Goal: Task Accomplishment & Management: Complete application form

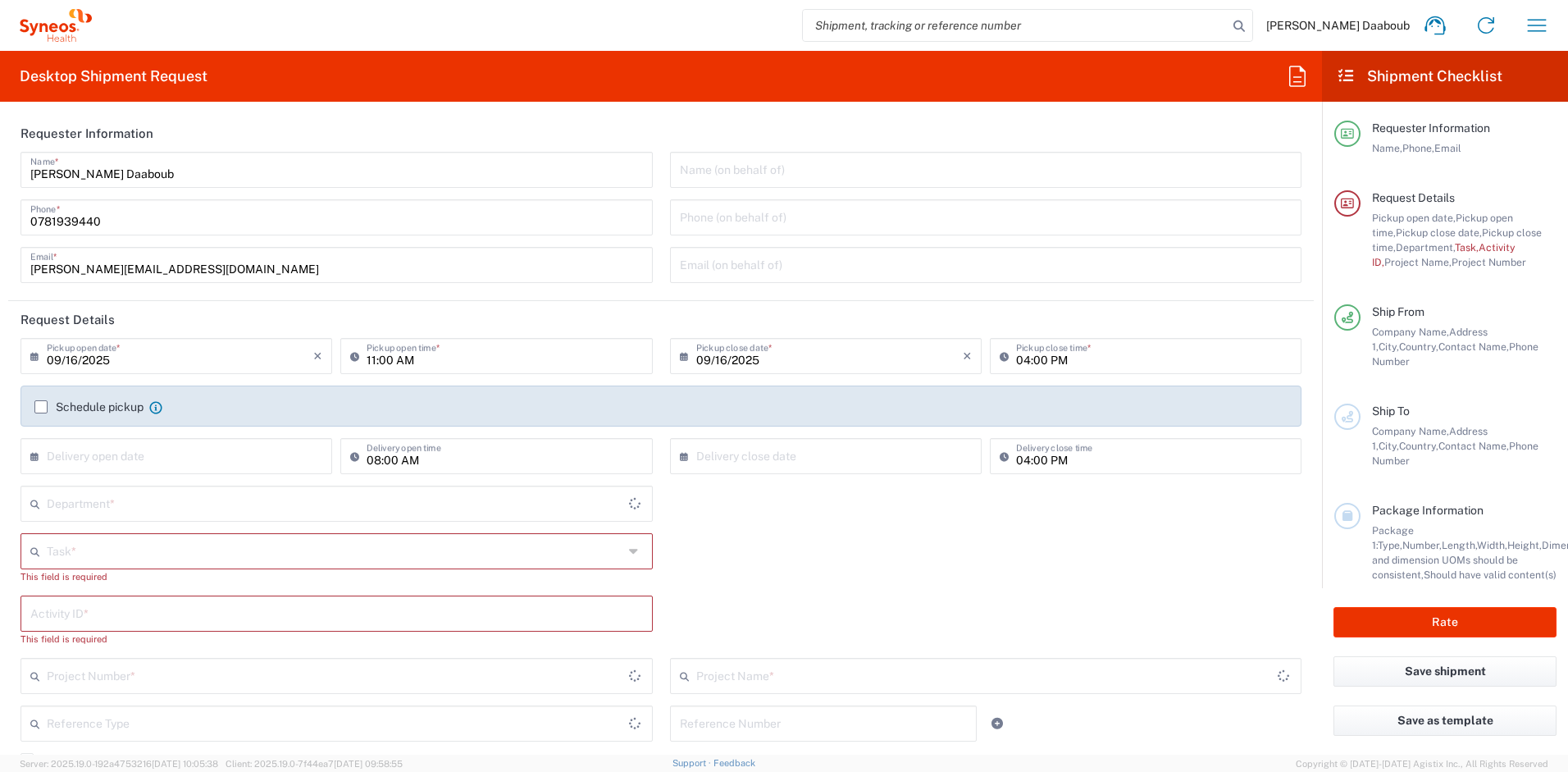
type input "4510"
type input "France"
type input "Syneos Health France SARL"
click at [995, 30] on input "search" at bounding box center [1015, 26] width 425 height 31
paste input "56713017"
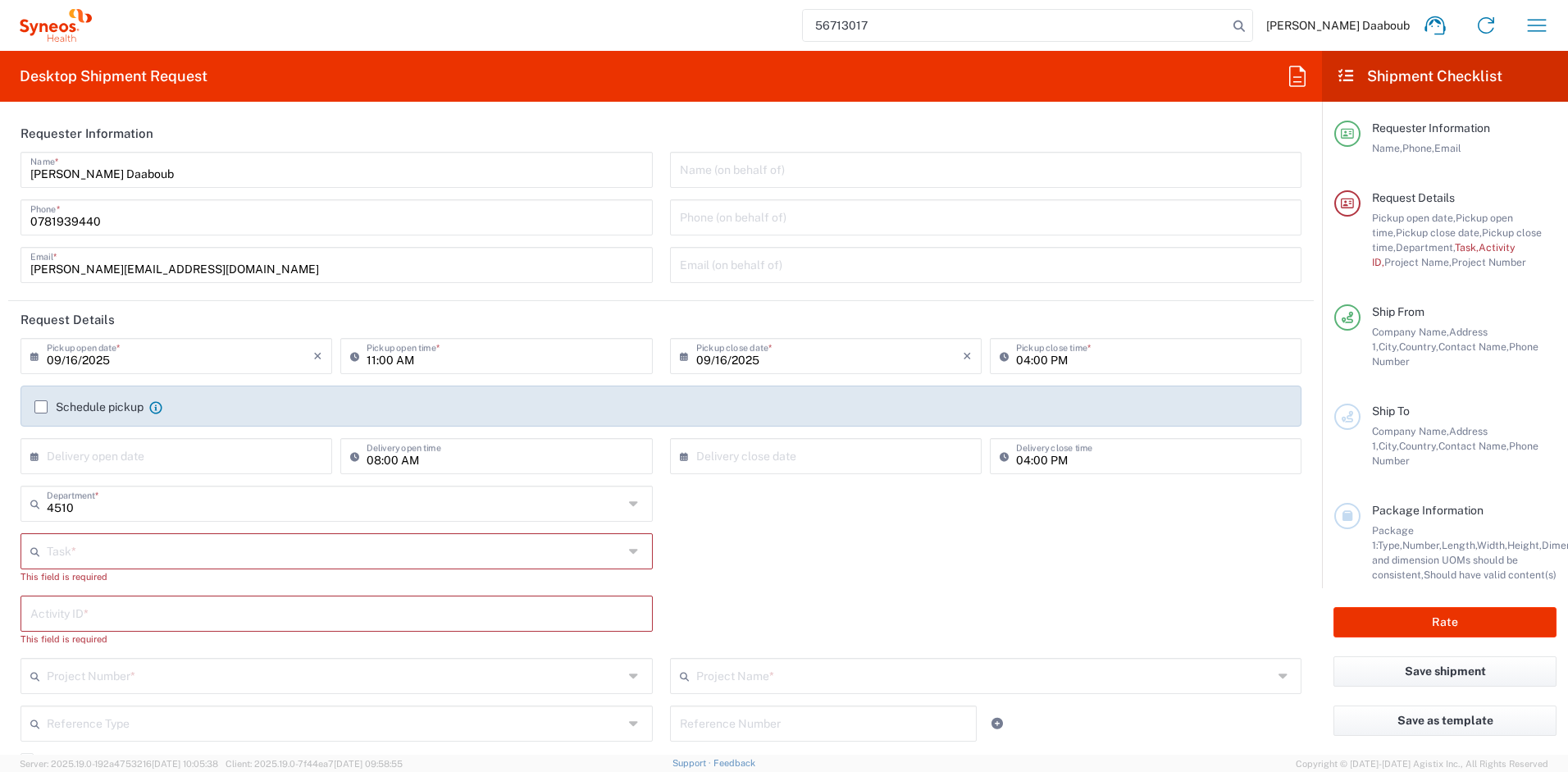
type input "56713017"
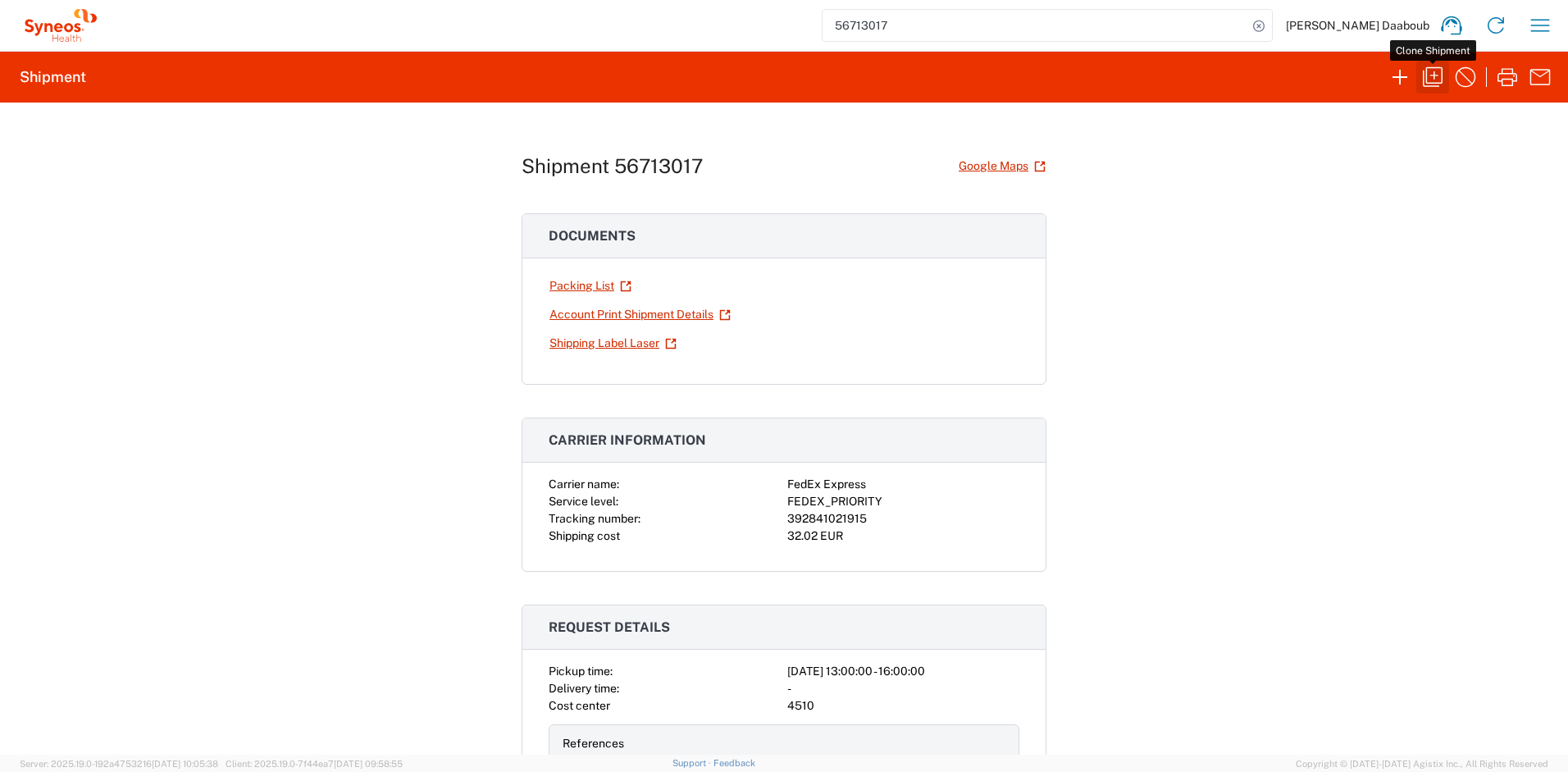
click at [1429, 78] on icon "button" at bounding box center [1432, 77] width 27 height 27
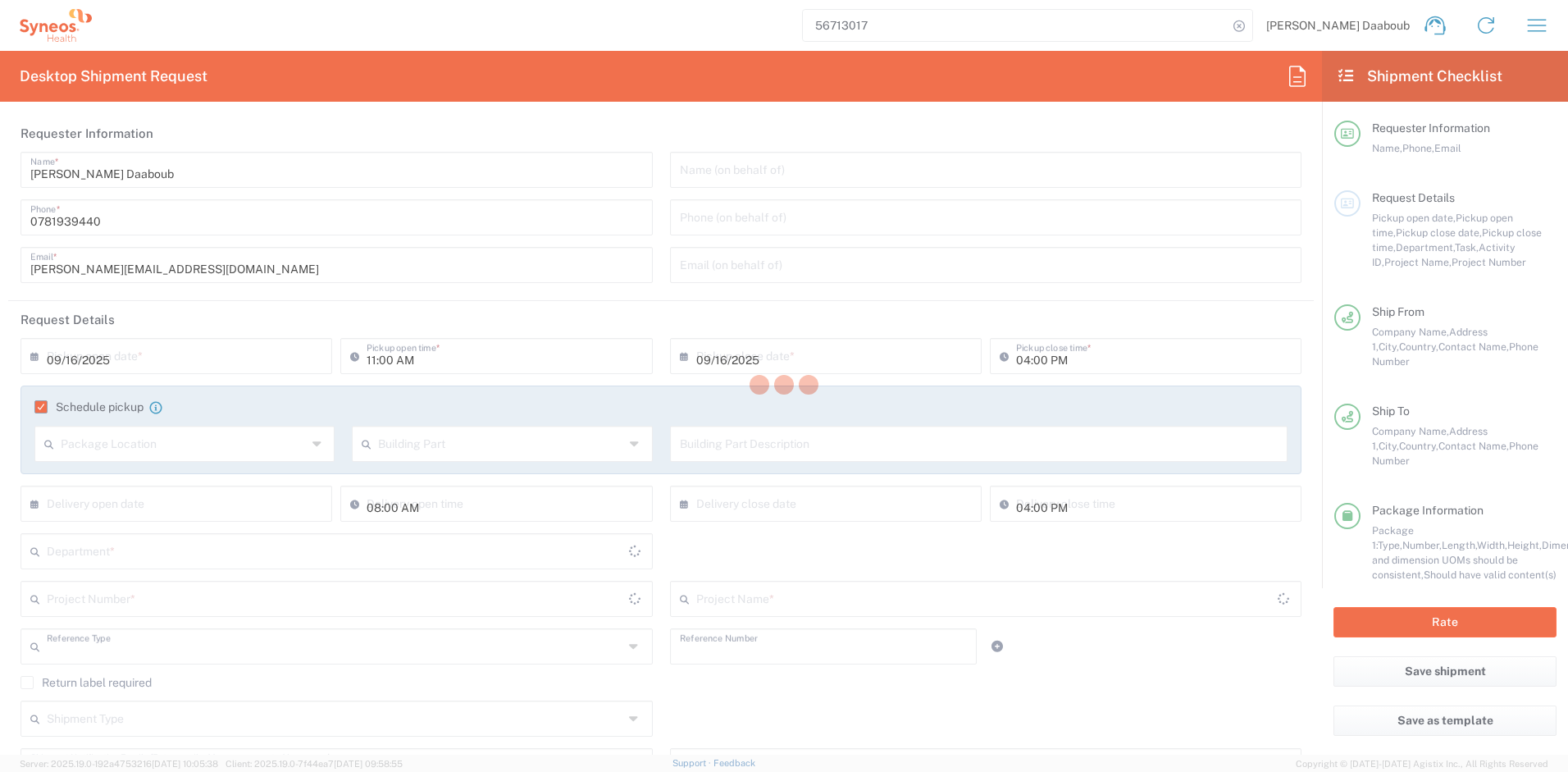
type input "01:00 PM"
type input "Project"
type input "4510 DEPARTMENTAL EXPENSE"
type textarea "firas.daaboub@syneoshealth.com"
type input "Syneos Health France SARL"
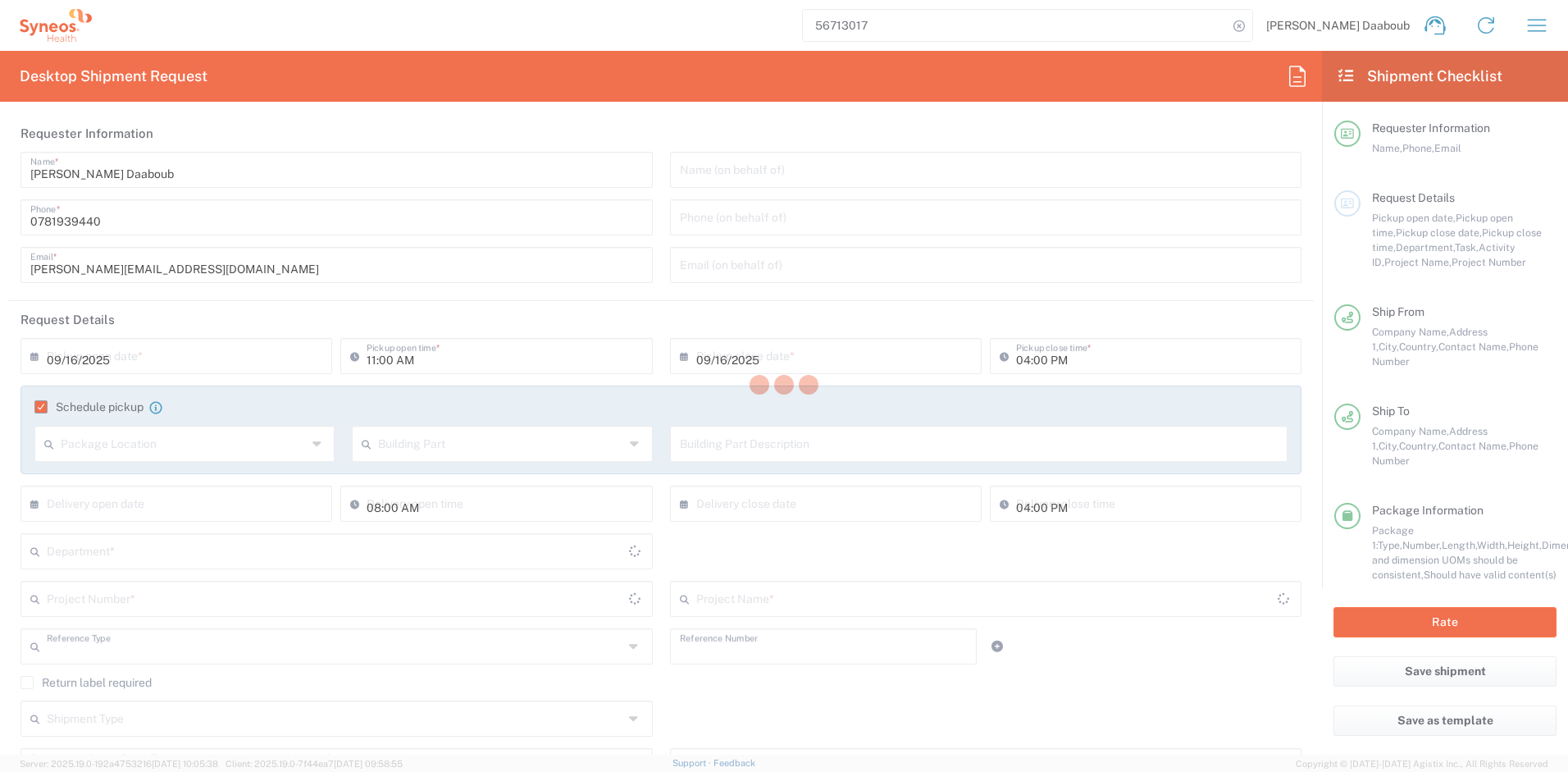
type input "Syneos Health"
type input "25 Boulevard Romain Rolland"
type input "UPON Building"
type input "Paris"
type input "France"
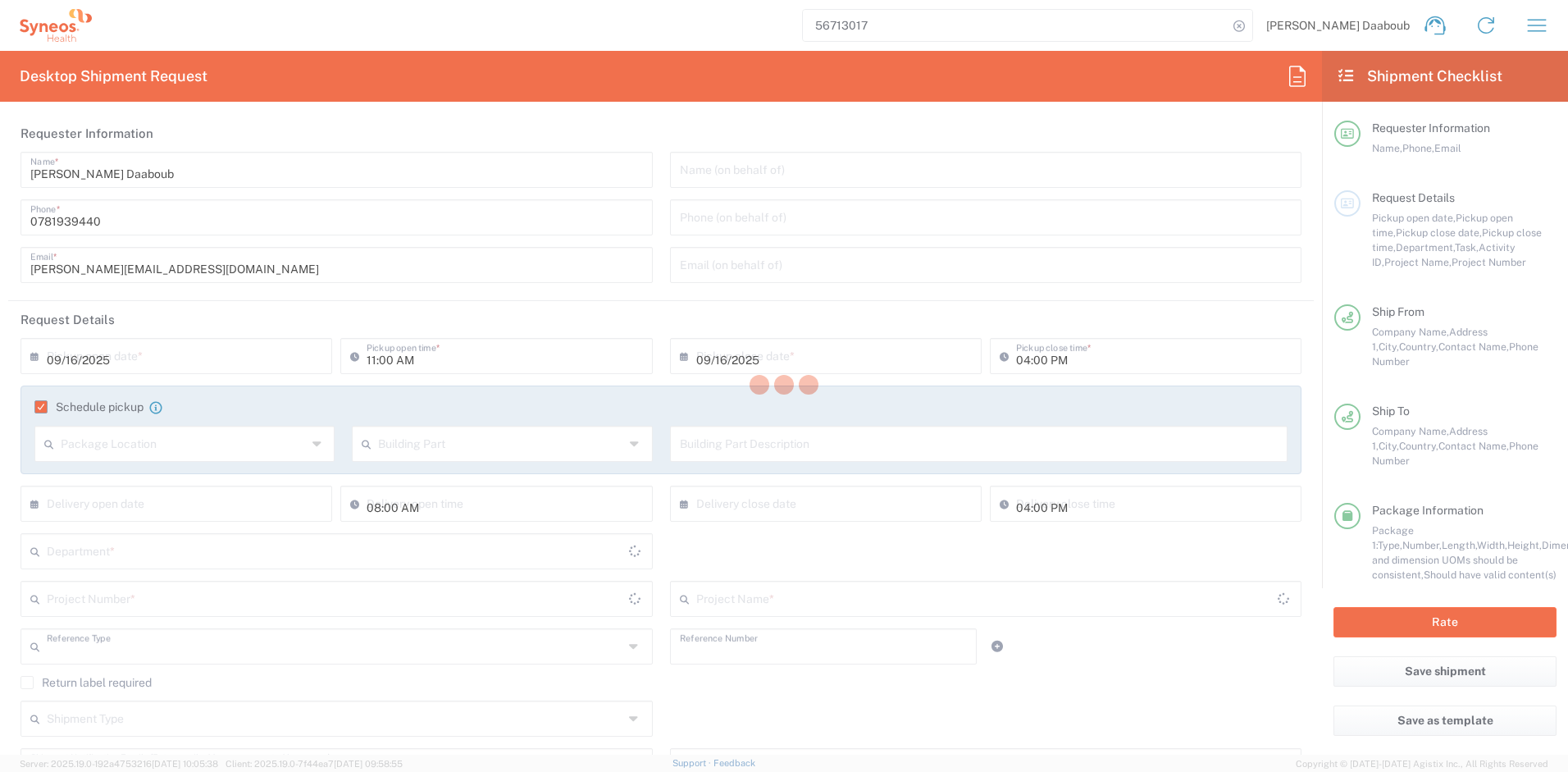
type input "75014"
type input "Firas Daaboub"
type input "0781939440"
type input "firas.daaboub@syneoshealth.com"
type input "Ingrid Magoche"
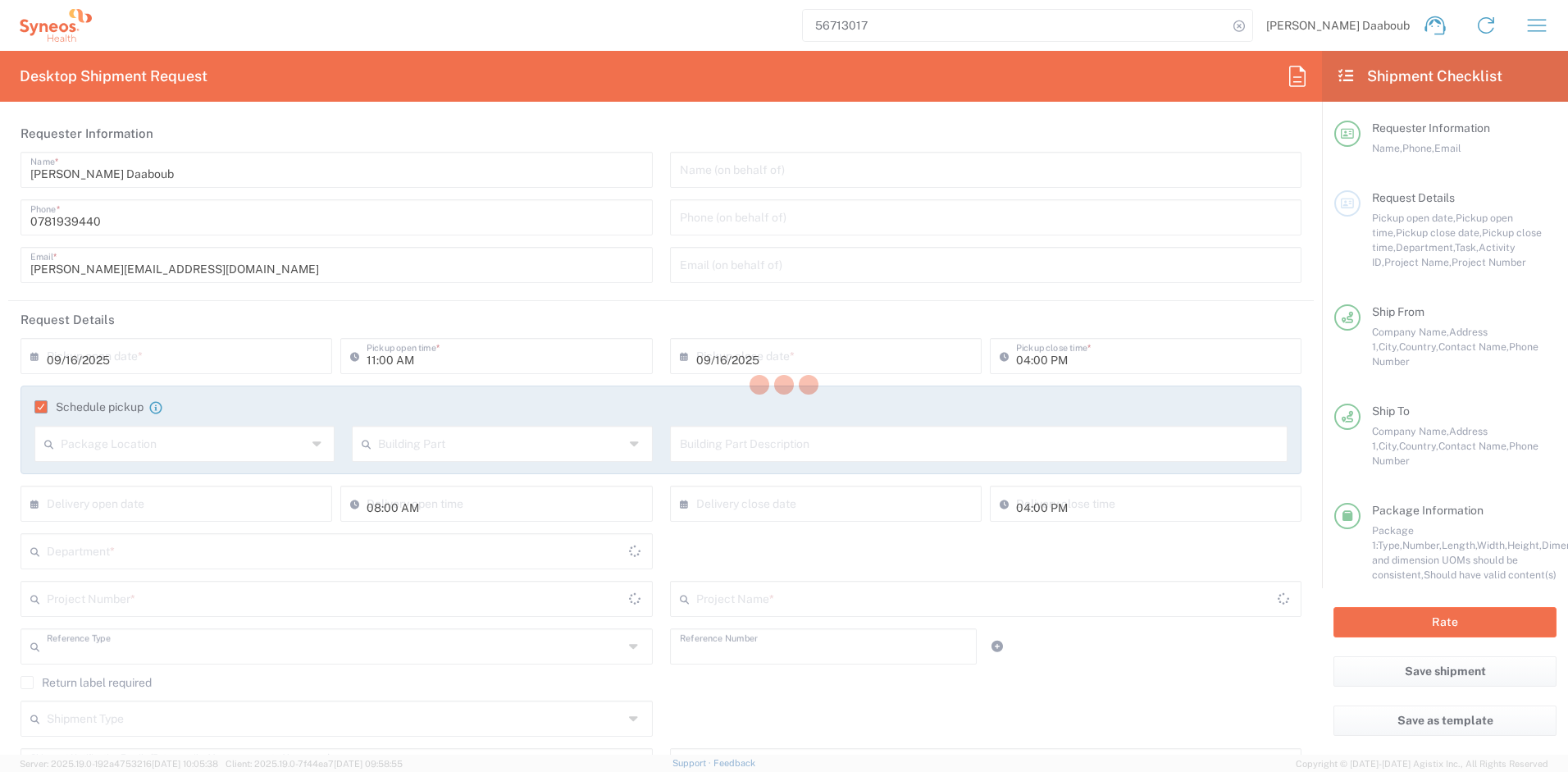
type input "235 chemin de Val Martin"
type input "Valbonne"
type input "France"
type input "06560"
type input "Ingrid Magoche"
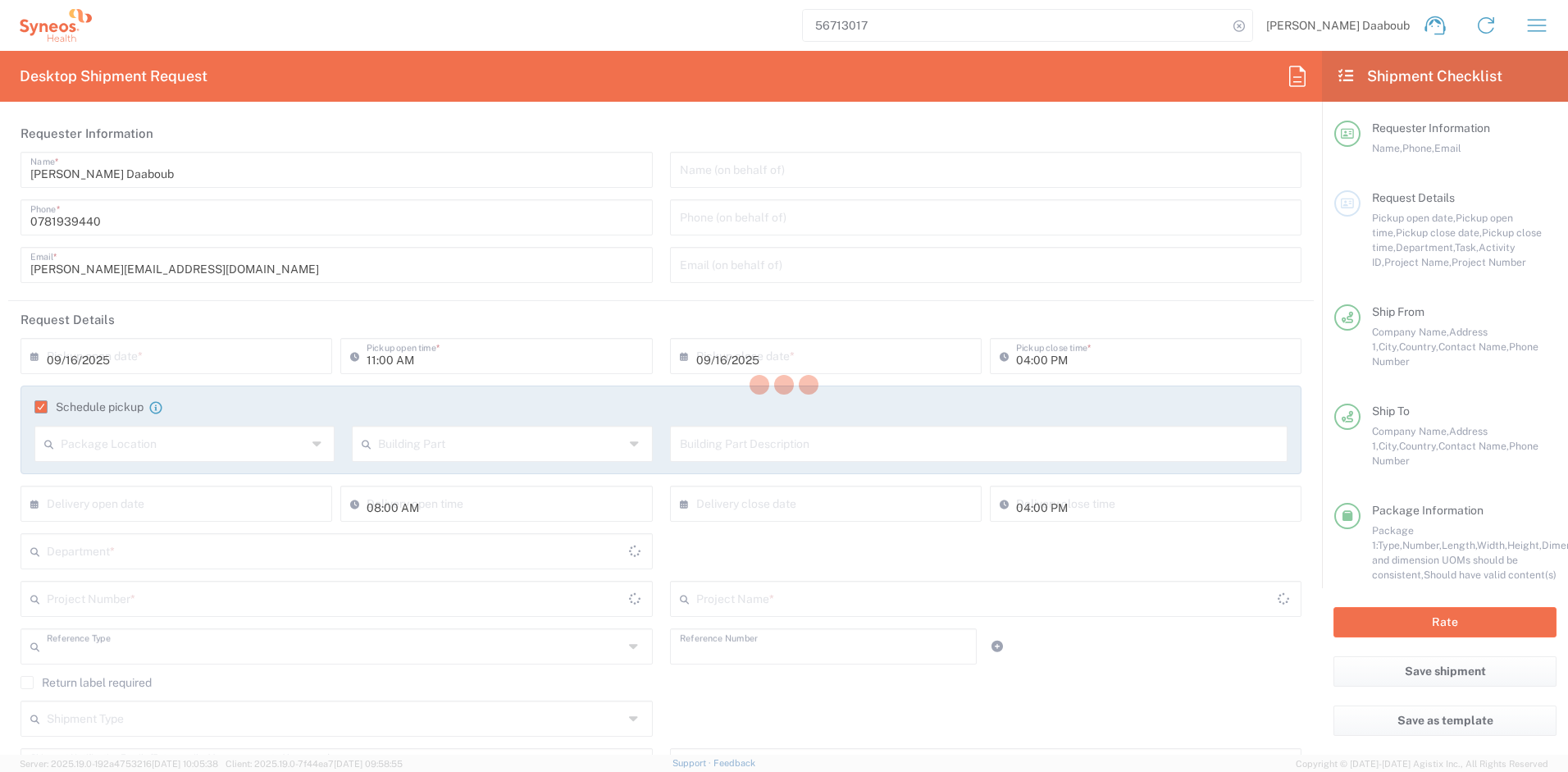
type input "0618487371"
type input "ingrid.magoche@gmail.com"
type input "Sender/Shipper"
type input "Your Packaging"
type input "Provence-Alpes-Côte d'Azur"
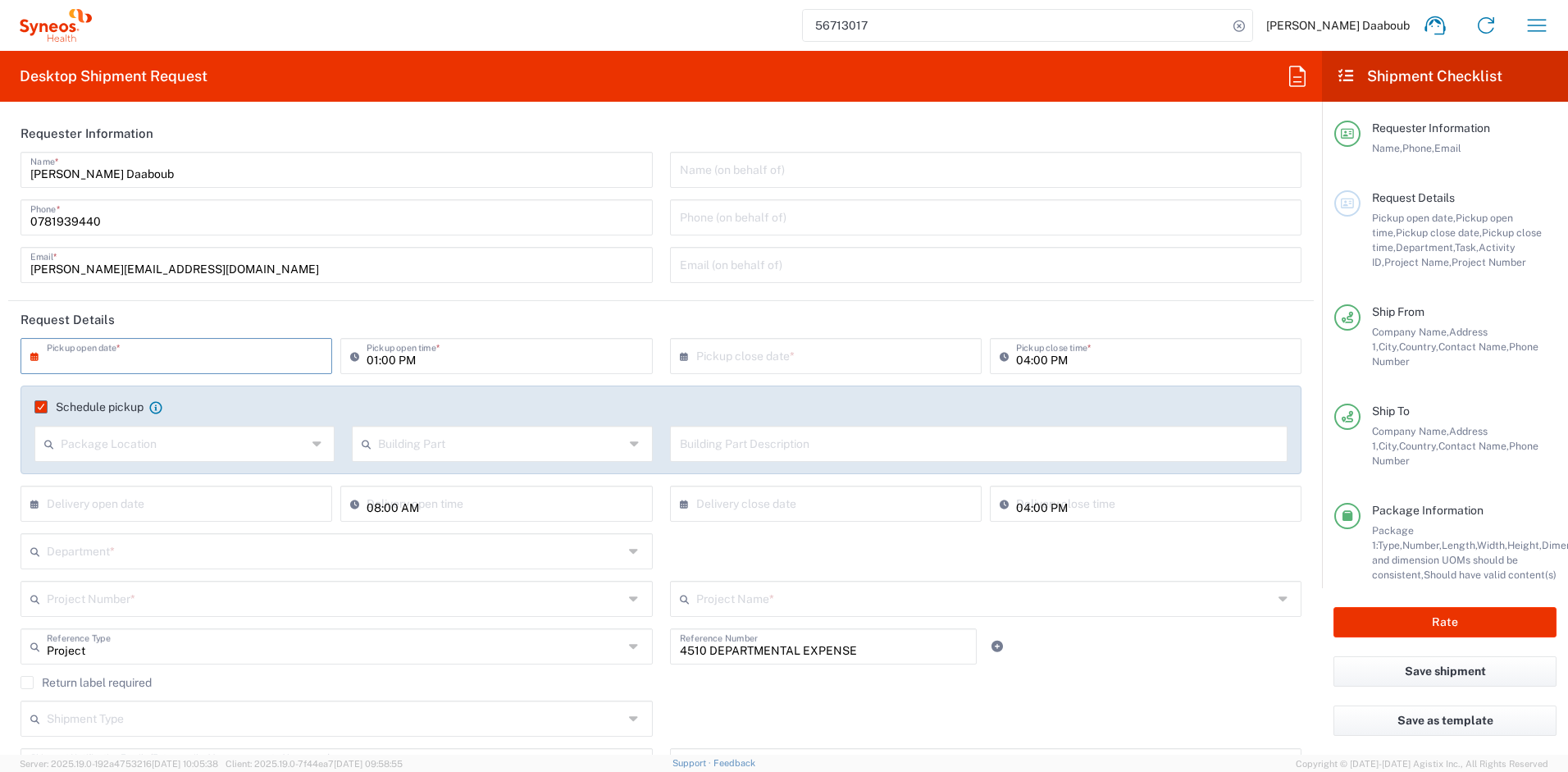
click at [180, 359] on input "text" at bounding box center [180, 354] width 267 height 29
click at [185, 482] on span "17" at bounding box center [179, 481] width 25 height 23
type input "09/17/2025"
click at [371, 357] on input "01:00 PM" at bounding box center [505, 354] width 275 height 29
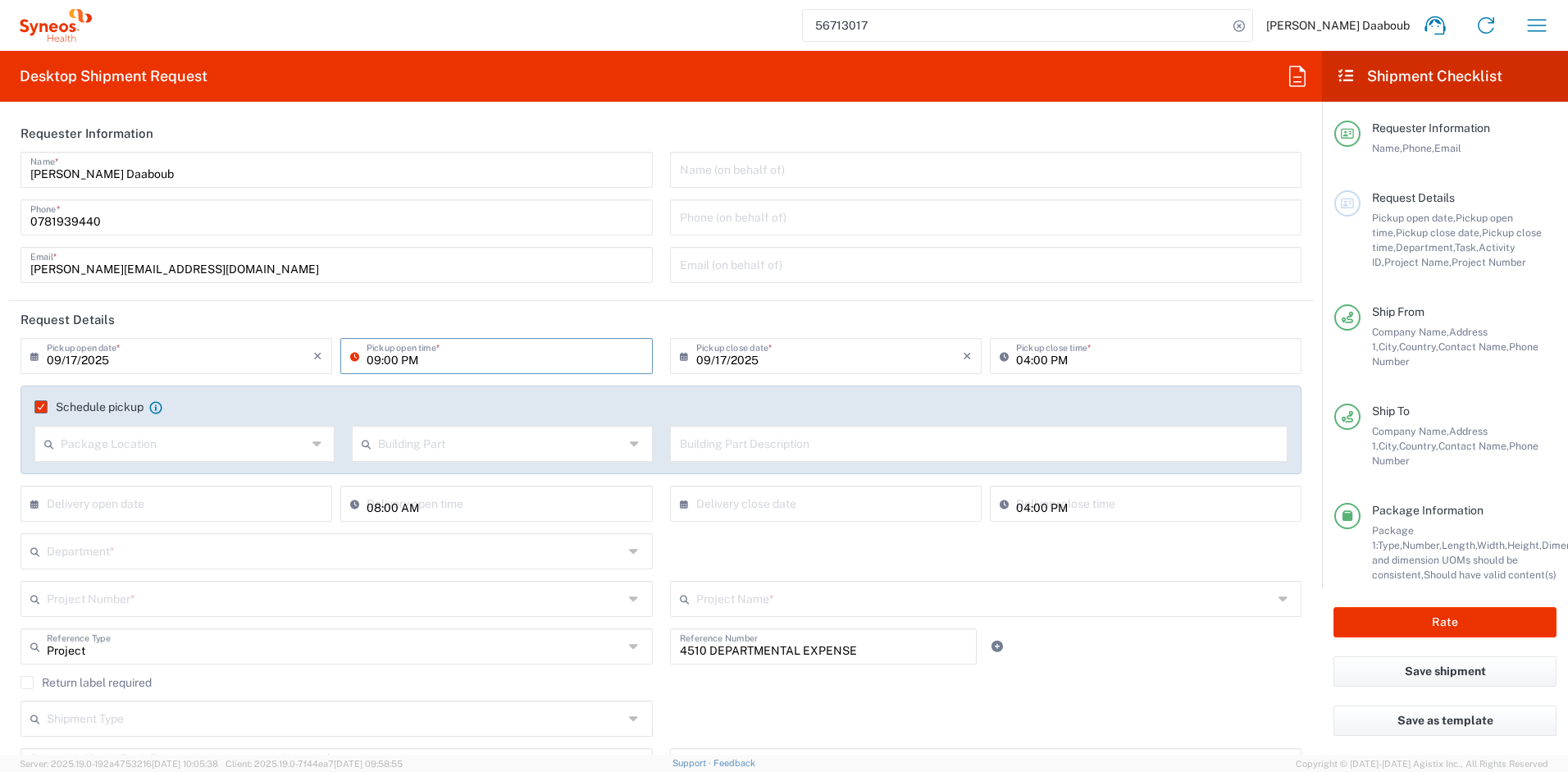
click at [401, 363] on input "09:00 PM" at bounding box center [505, 354] width 275 height 29
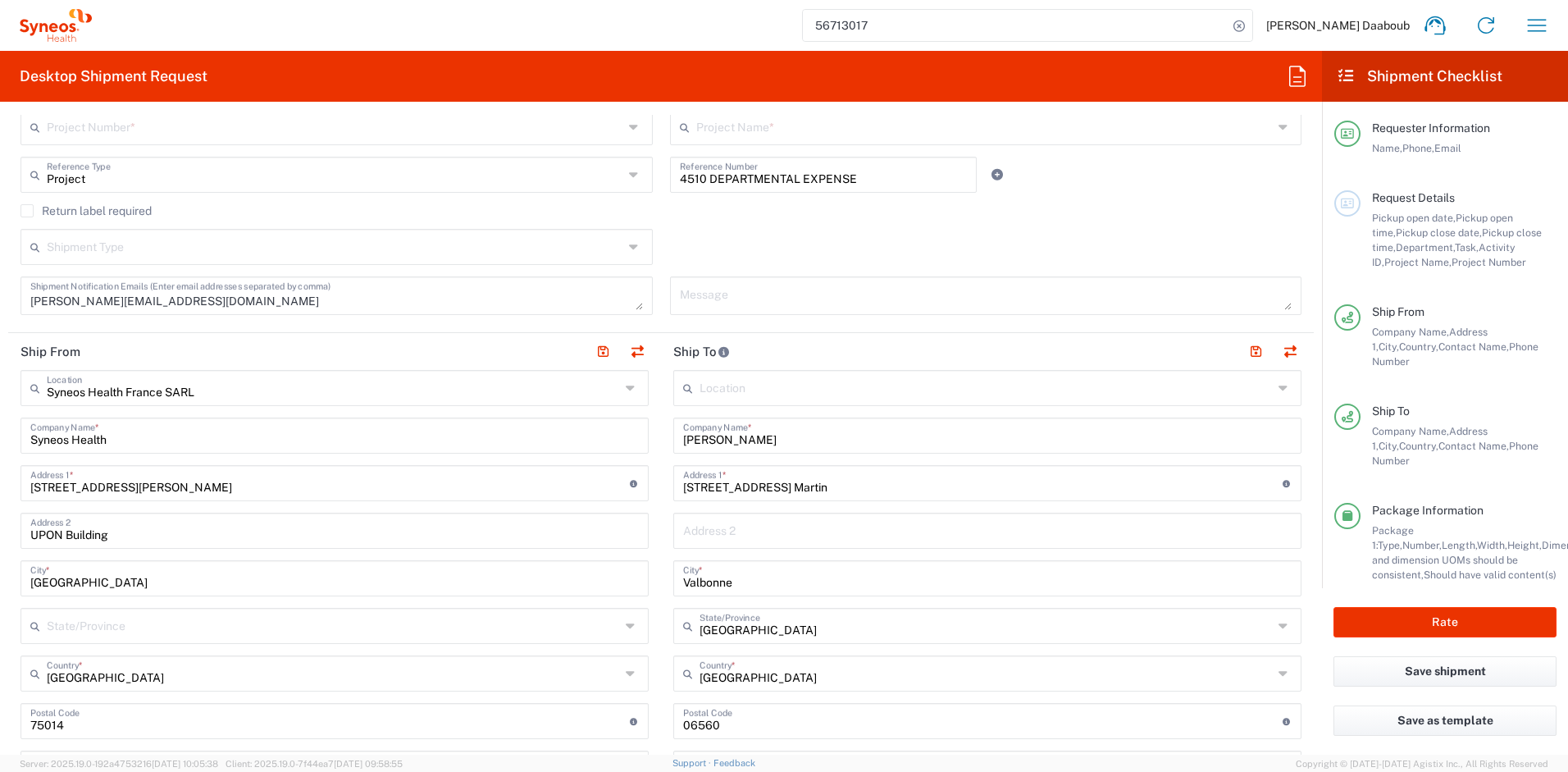
scroll to position [478, 0]
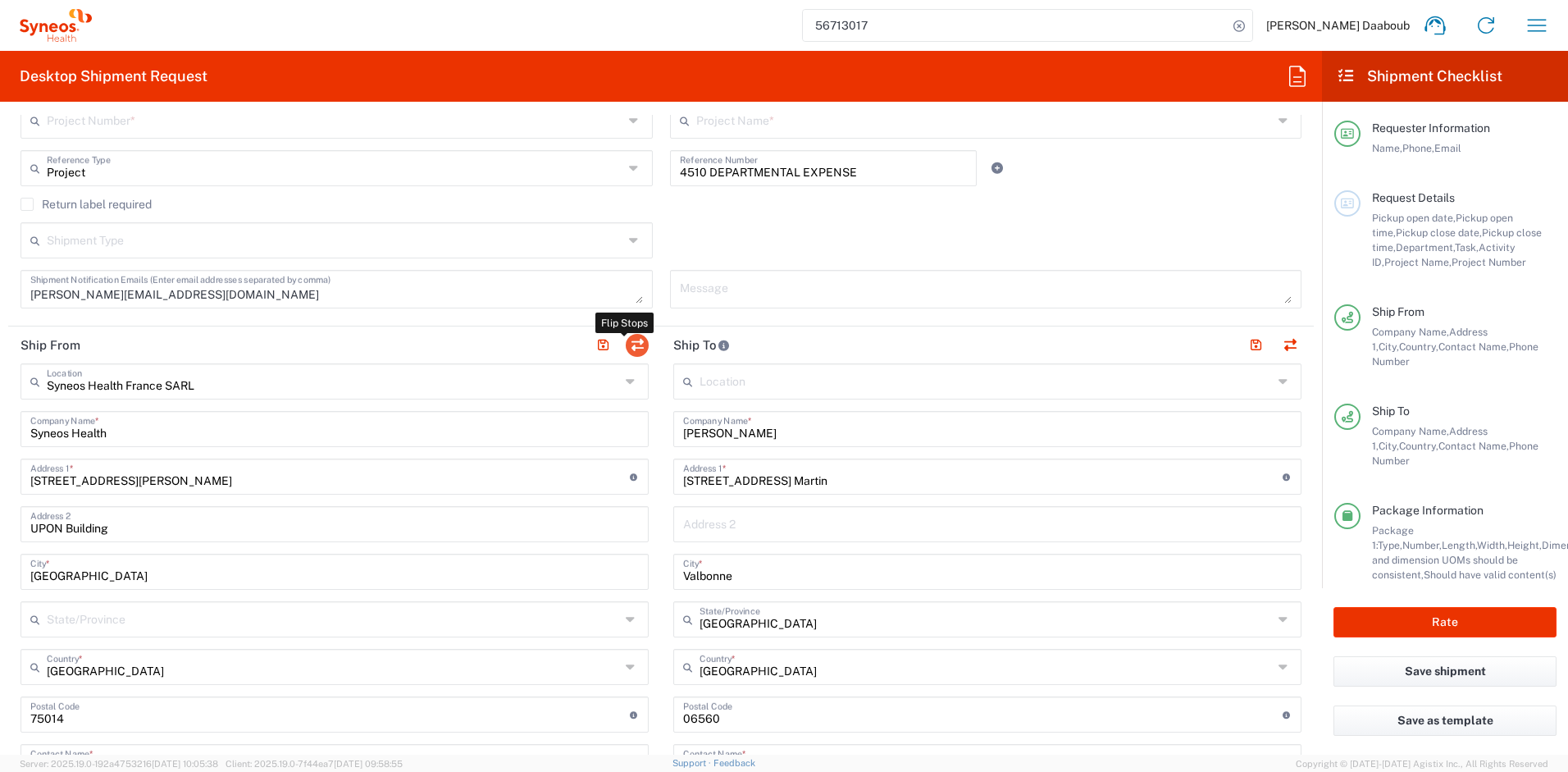
type input "09:00 AM"
click at [631, 343] on button "button" at bounding box center [636, 344] width 23 height 23
type input "Ingrid Magoche"
type input "235 chemin de Val Martin"
type input "Valbonne"
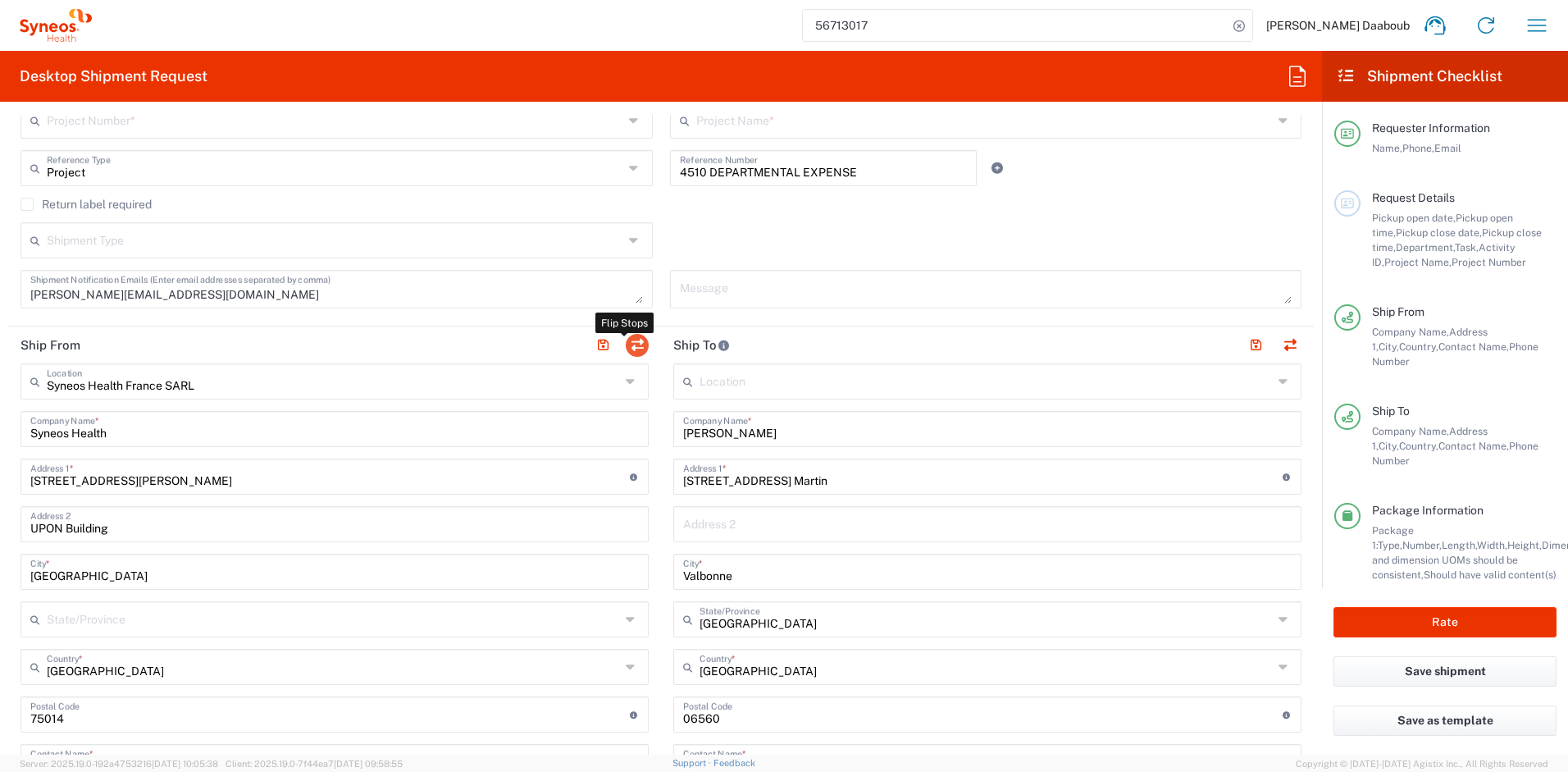
type input "Provence-Alpes-Côte d'Azur"
type input "06560"
type input "Ingrid Magoche"
type input "0618487371"
type input "ingrid.magoche@gmail.com"
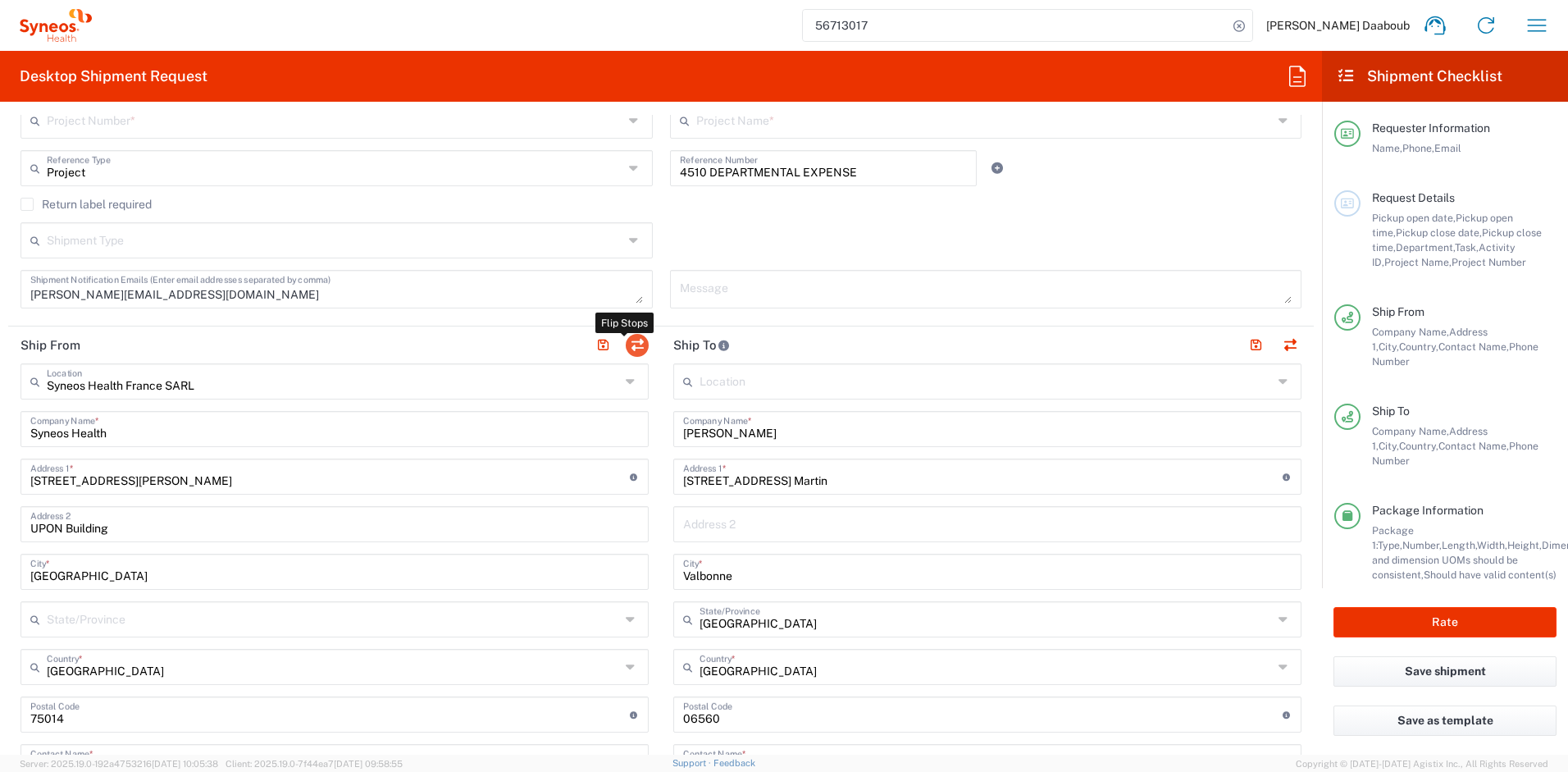
type input "Syneos Health France SARL"
type input "Syneos Health"
type input "25 Boulevard Romain Rolland"
type input "UPON Building"
type input "Paris"
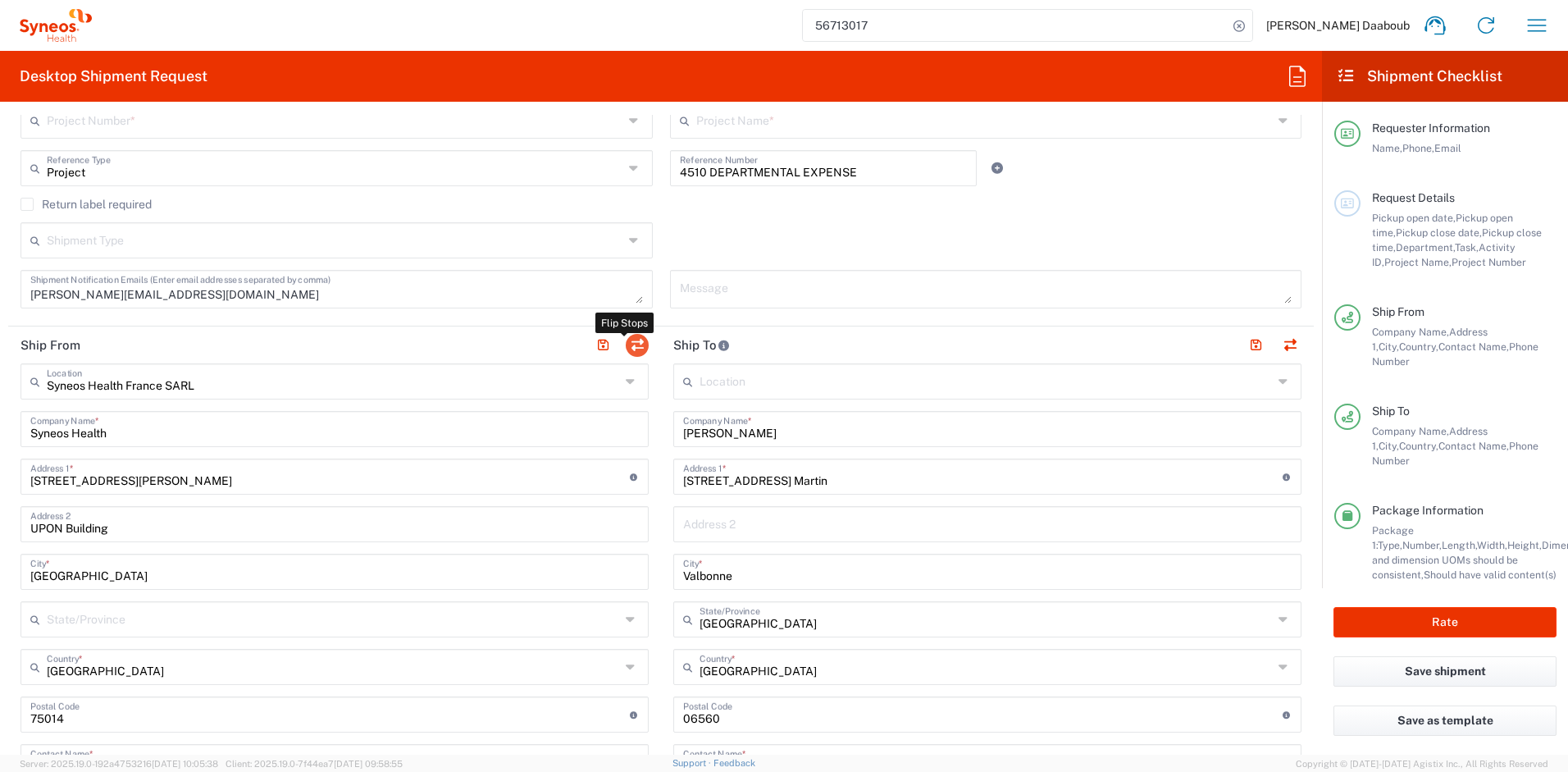
type input "75014"
type input "Firas Daaboub"
type input "0781939440"
type input "firas.daaboub@syneoshealth.com"
type input "TIN"
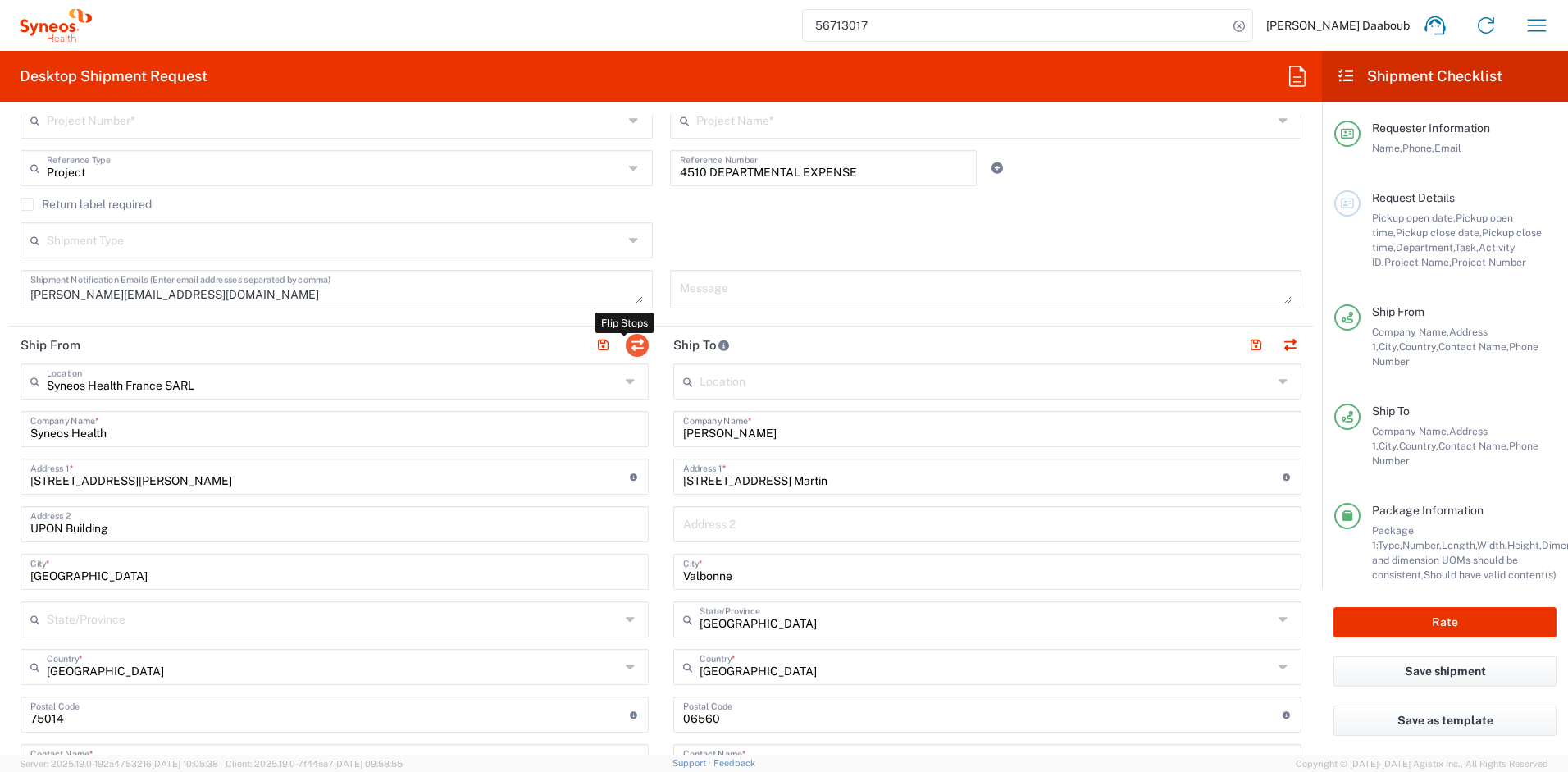
type input "410 662 779 00041"
type input "EORI"
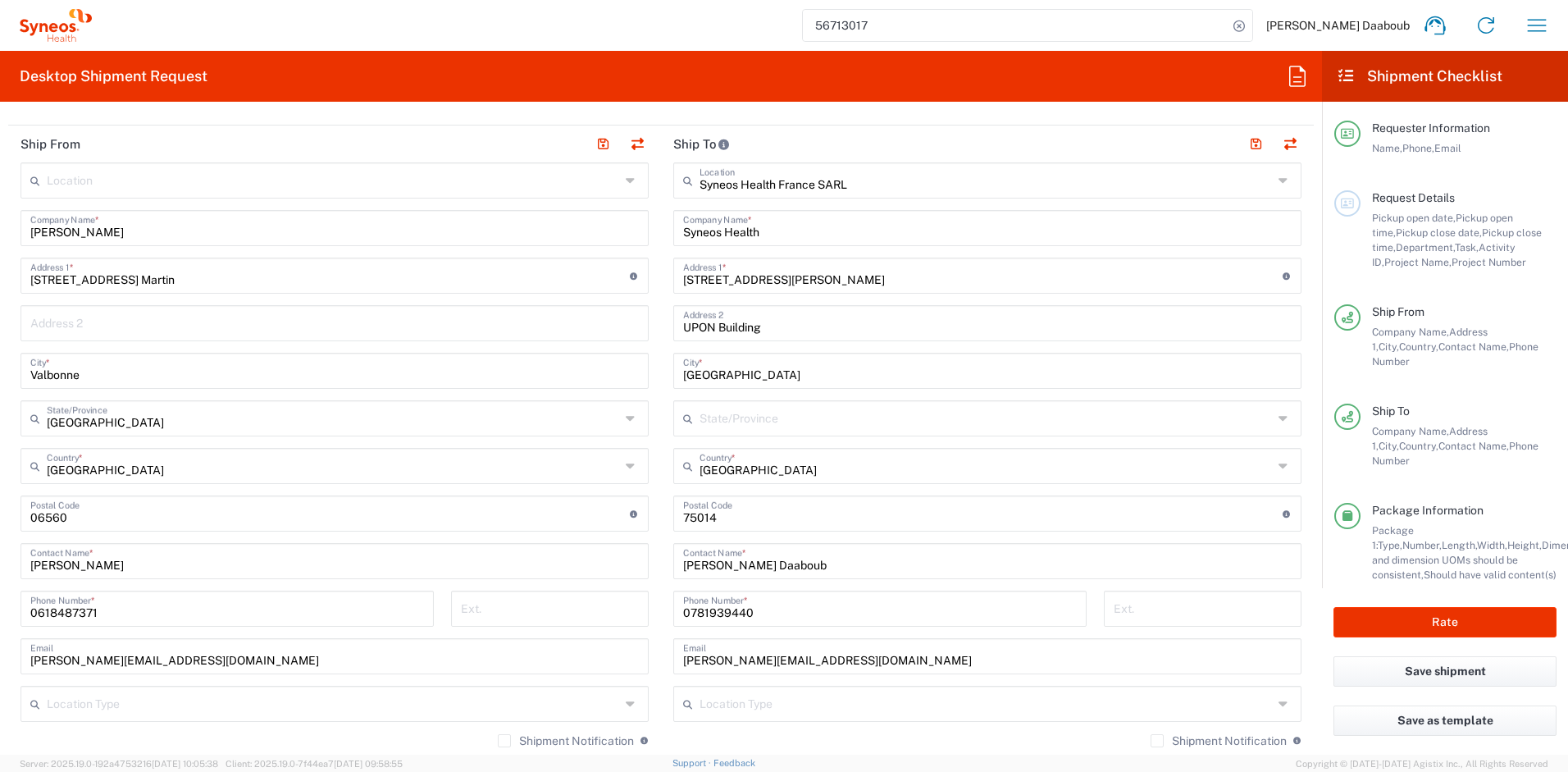
scroll to position [0, 0]
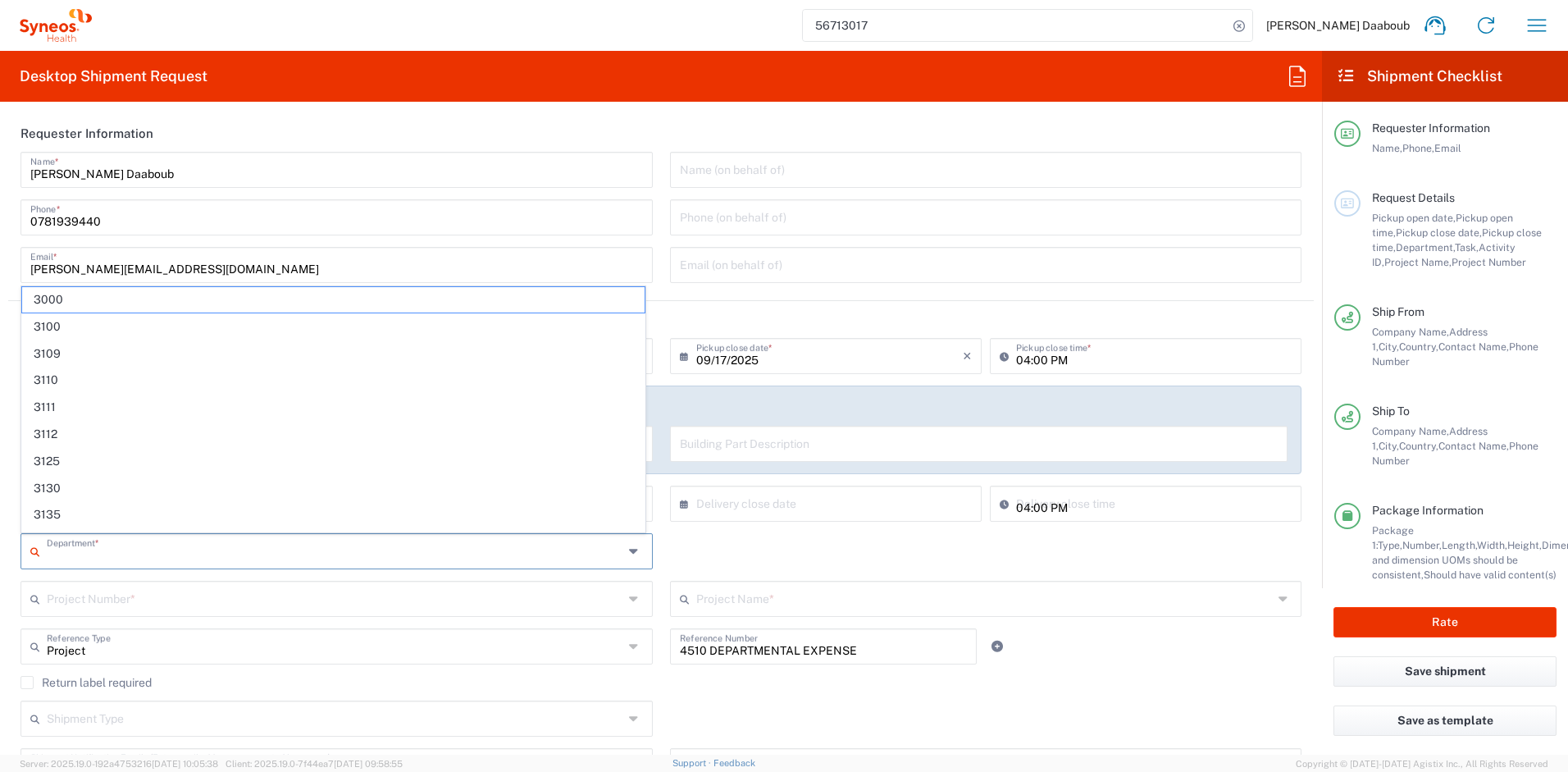
click at [158, 548] on input "text" at bounding box center [335, 550] width 576 height 29
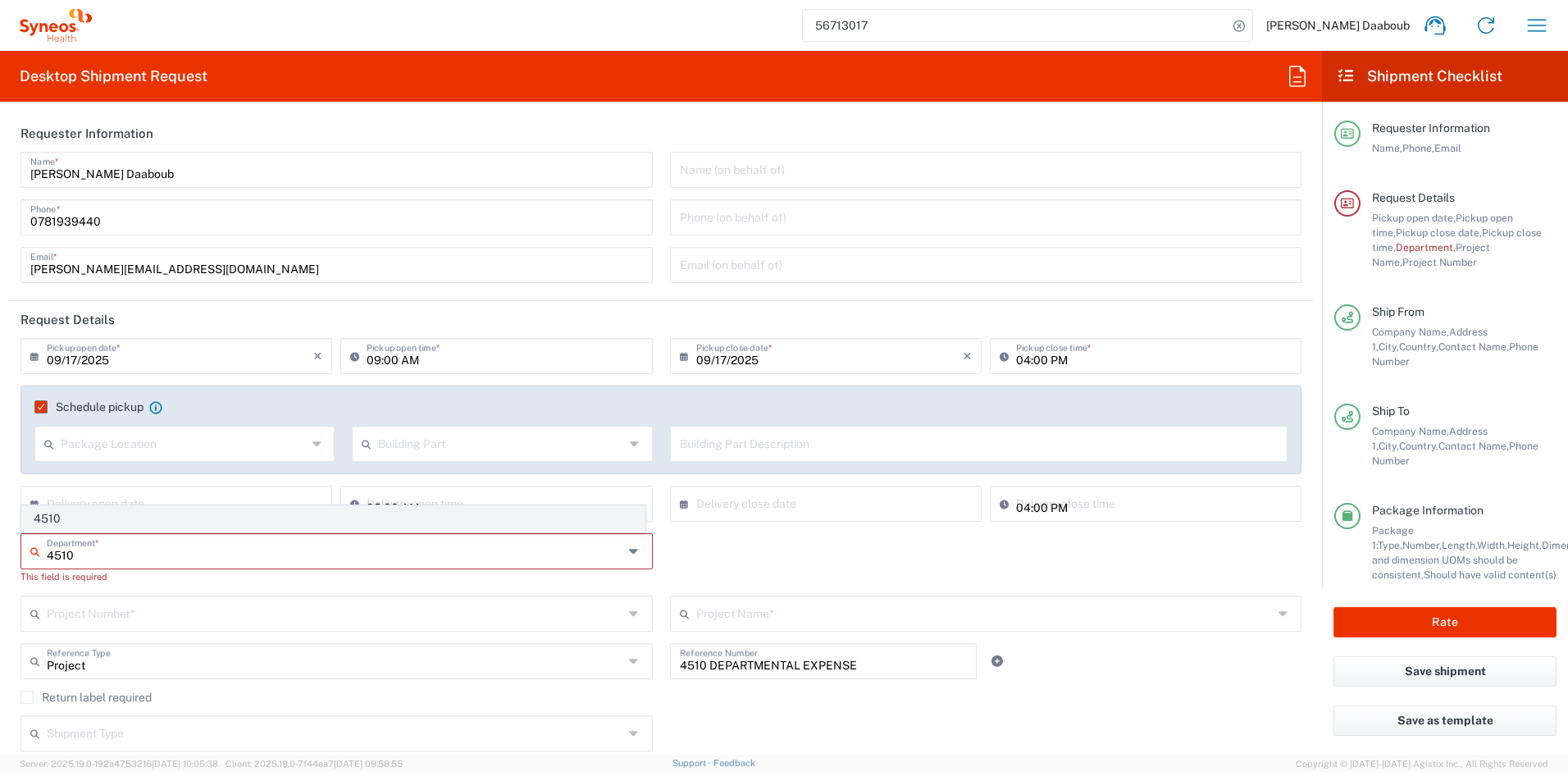
type input "4510"
click at [58, 529] on span "4510" at bounding box center [333, 519] width 623 height 26
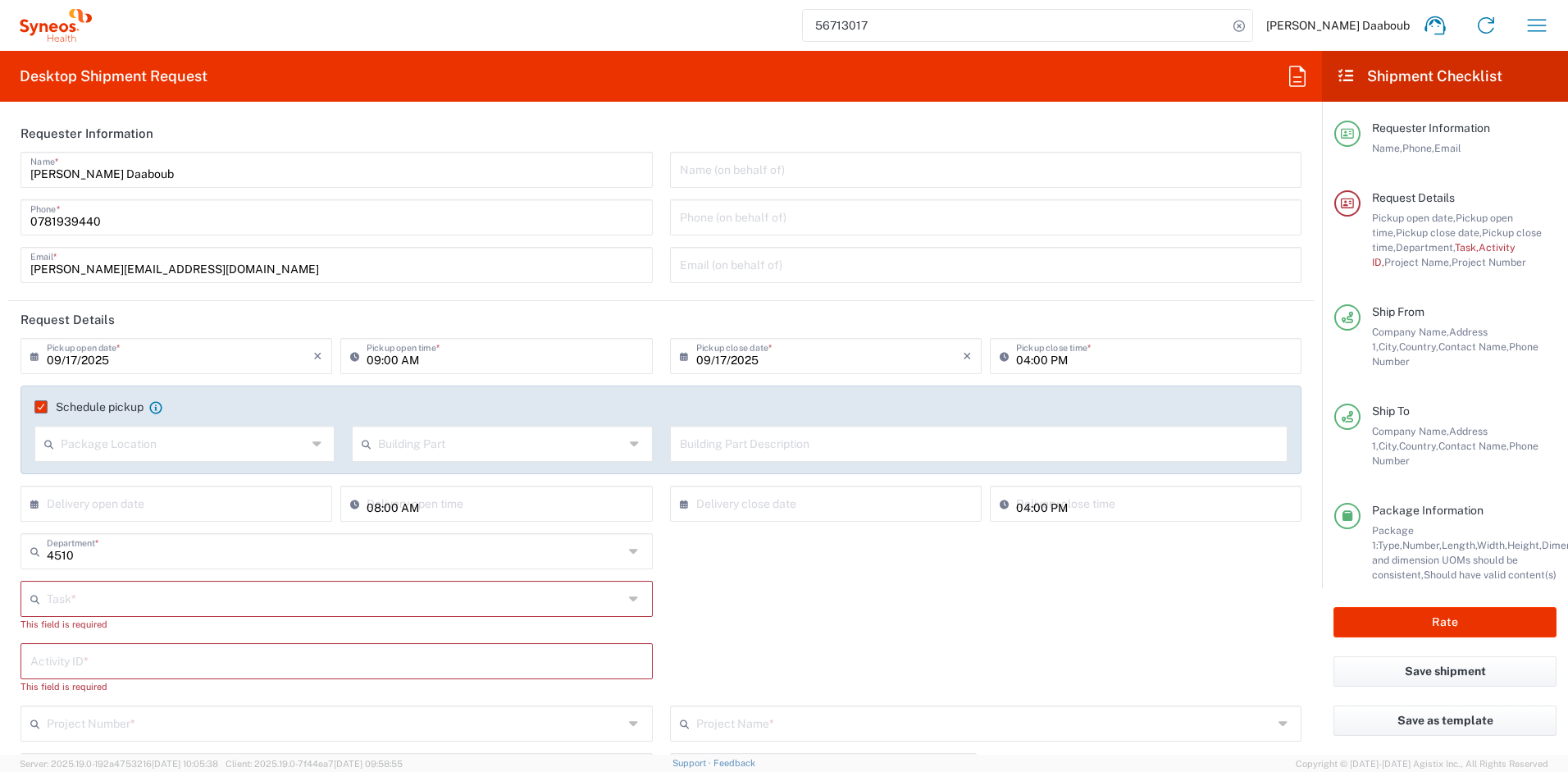
click at [97, 600] on input "text" at bounding box center [335, 597] width 576 height 29
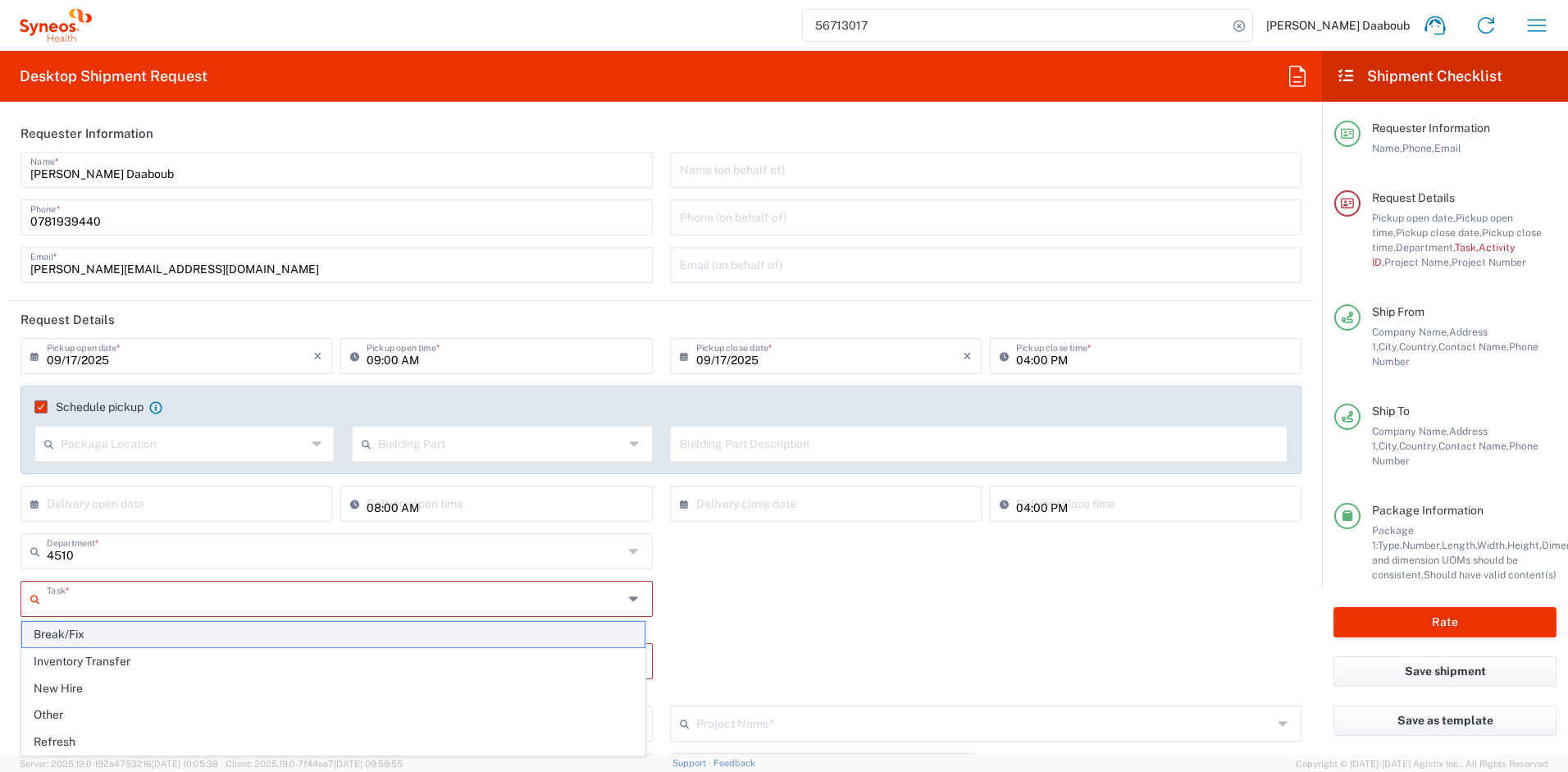
click at [86, 638] on span "Break/Fix" at bounding box center [333, 634] width 623 height 26
type input "Break/Fix"
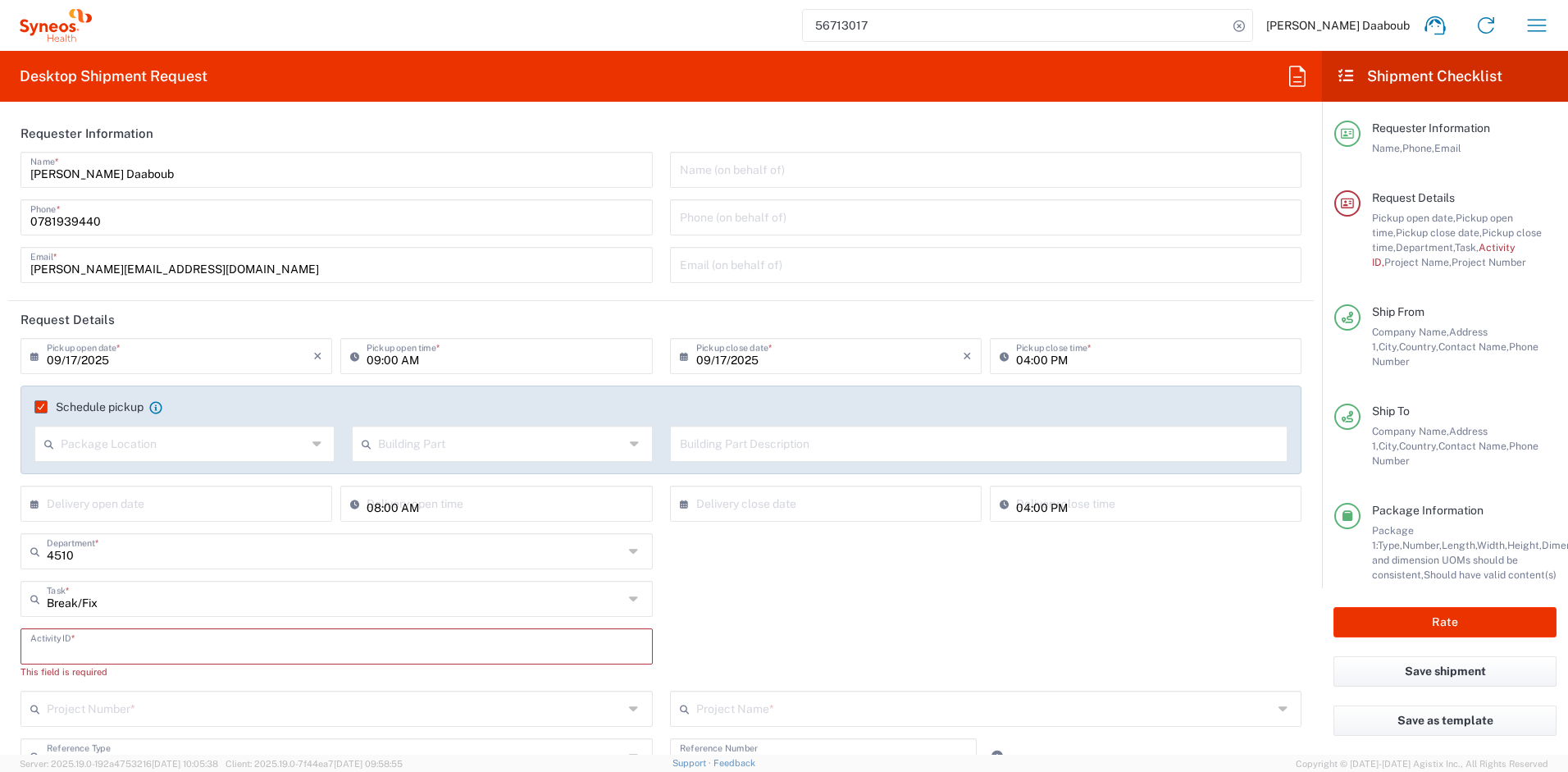
drag, startPoint x: 79, startPoint y: 644, endPoint x: 96, endPoint y: 637, distance: 18.4
click at [80, 644] on input "text" at bounding box center [336, 644] width 613 height 29
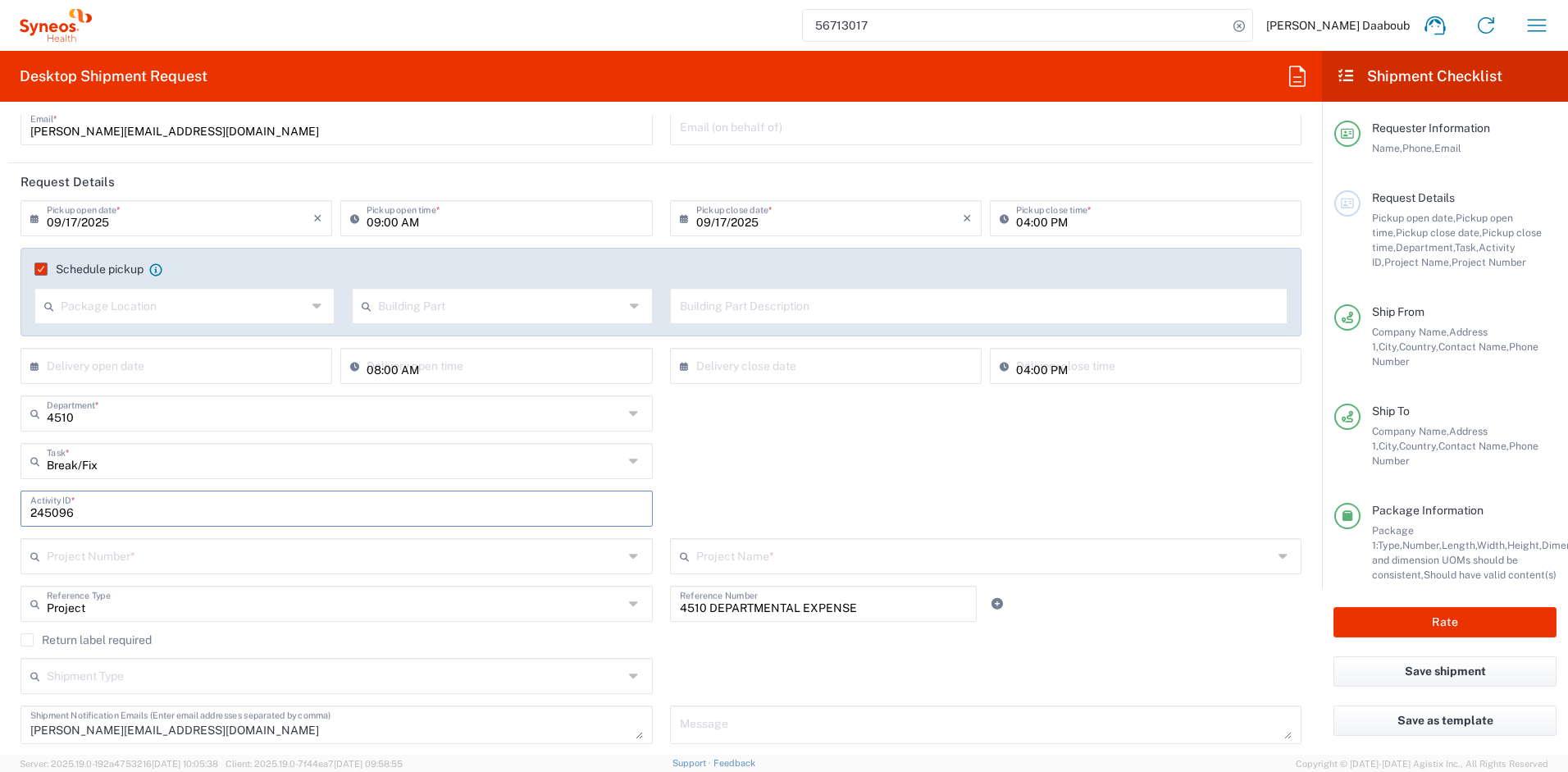
type input "245096"
click at [200, 566] on input "text" at bounding box center [335, 555] width 576 height 29
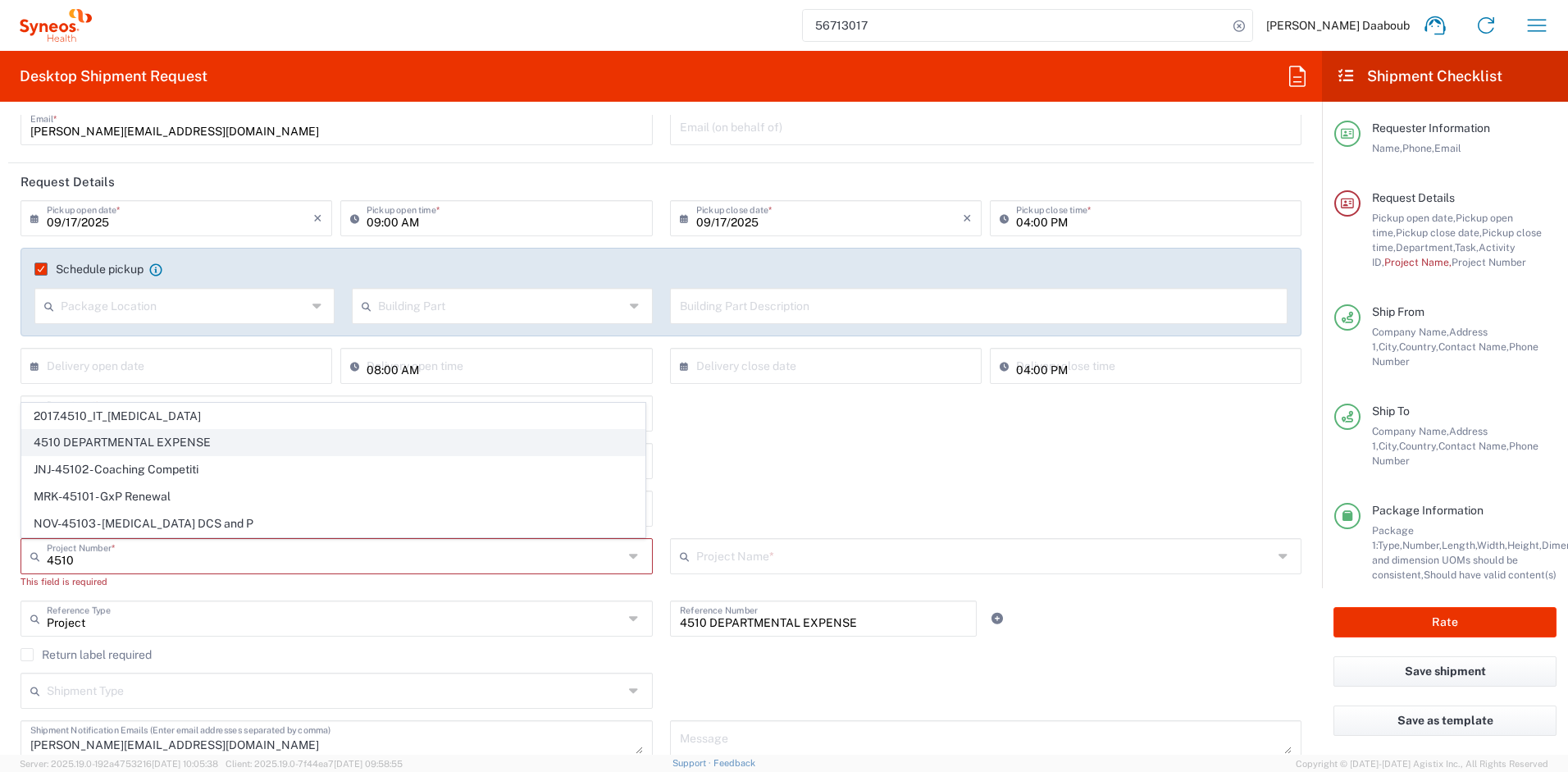
click at [100, 437] on span "4510 DEPARTMENTAL EXPENSE" at bounding box center [333, 443] width 623 height 26
type input "4510 DEPARTMENTAL EXPENSE"
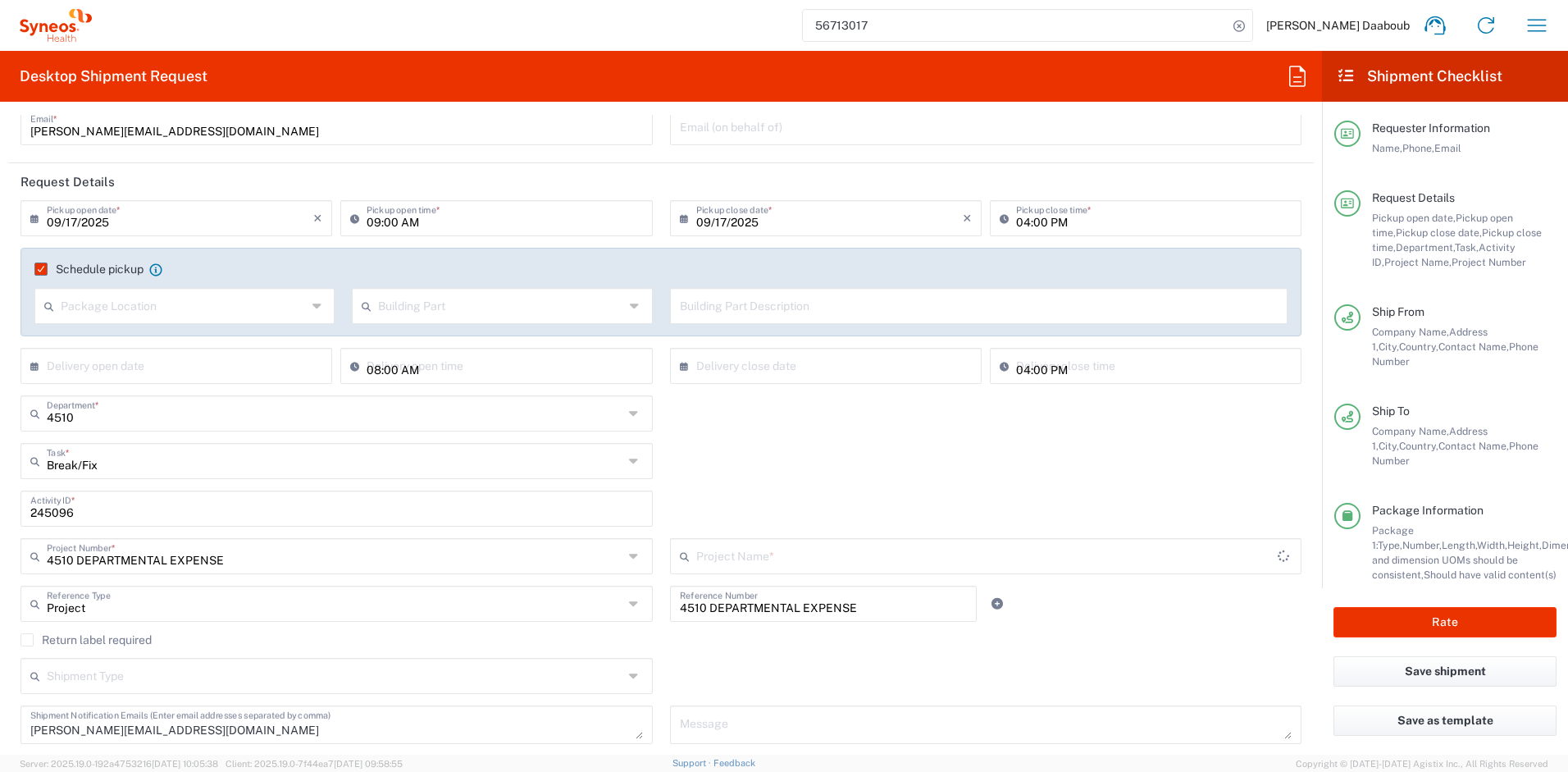
type input "4510 DEPARTMENTAL EXPENSE"
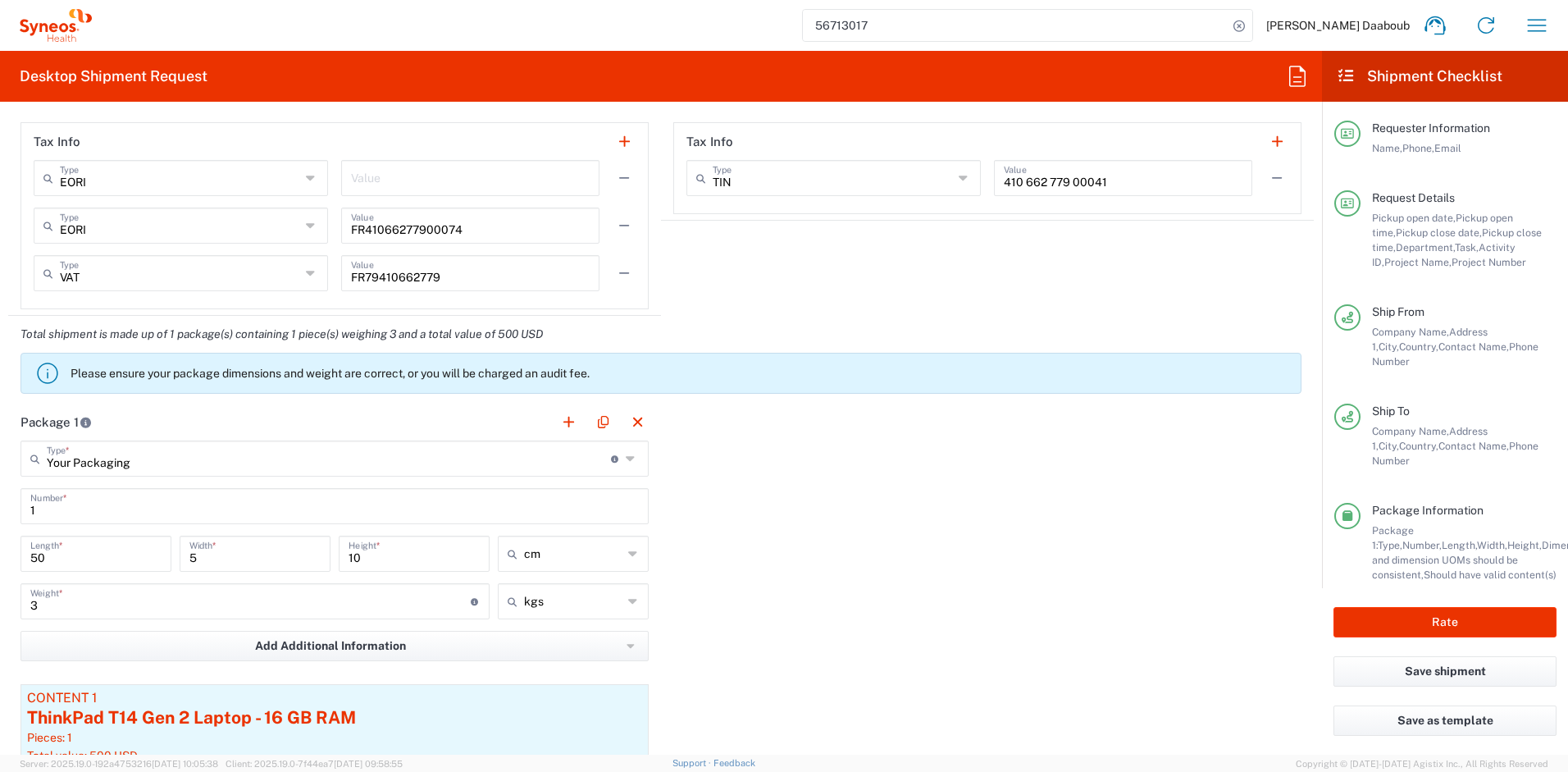
scroll to position [1543, 0]
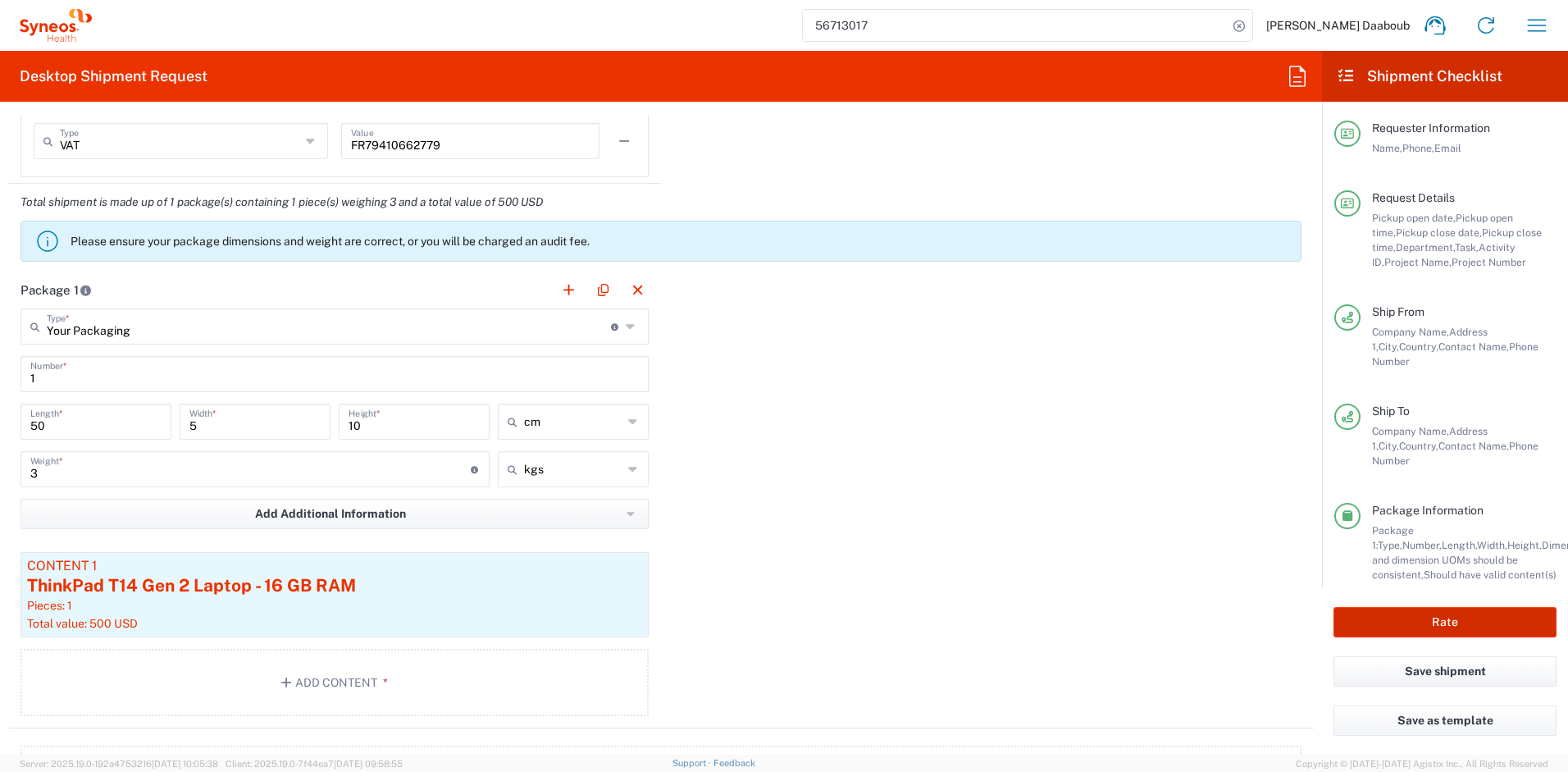
click at [1382, 608] on button "Rate" at bounding box center [1445, 622] width 223 height 30
click at [1381, 613] on button "Rate" at bounding box center [1445, 622] width 223 height 30
type input "4510 DEPARTMENTAL EXPENSE"
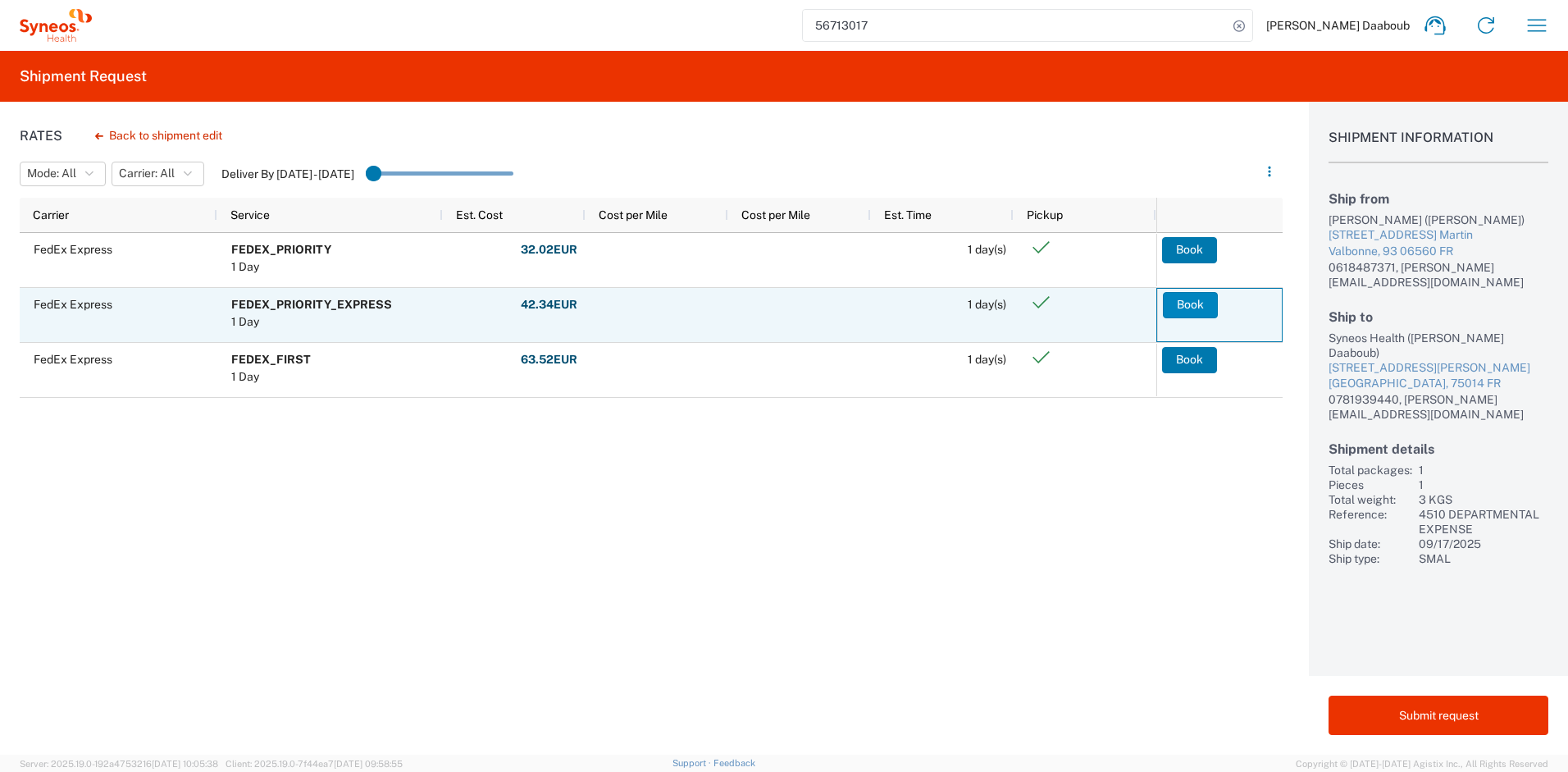
click at [1204, 295] on button "Book" at bounding box center [1190, 305] width 55 height 27
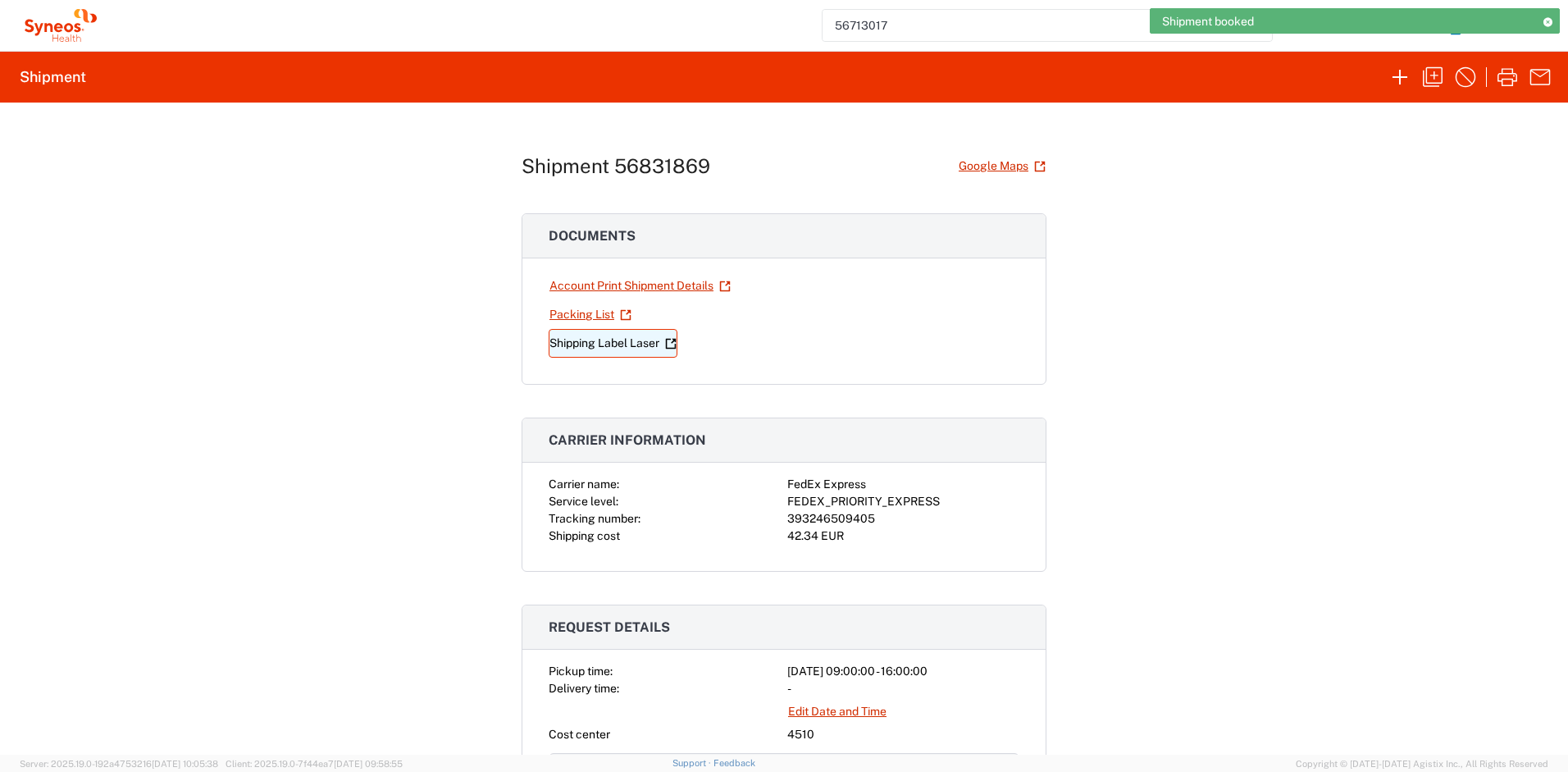
click at [620, 335] on link "Shipping Label Laser" at bounding box center [613, 342] width 129 height 29
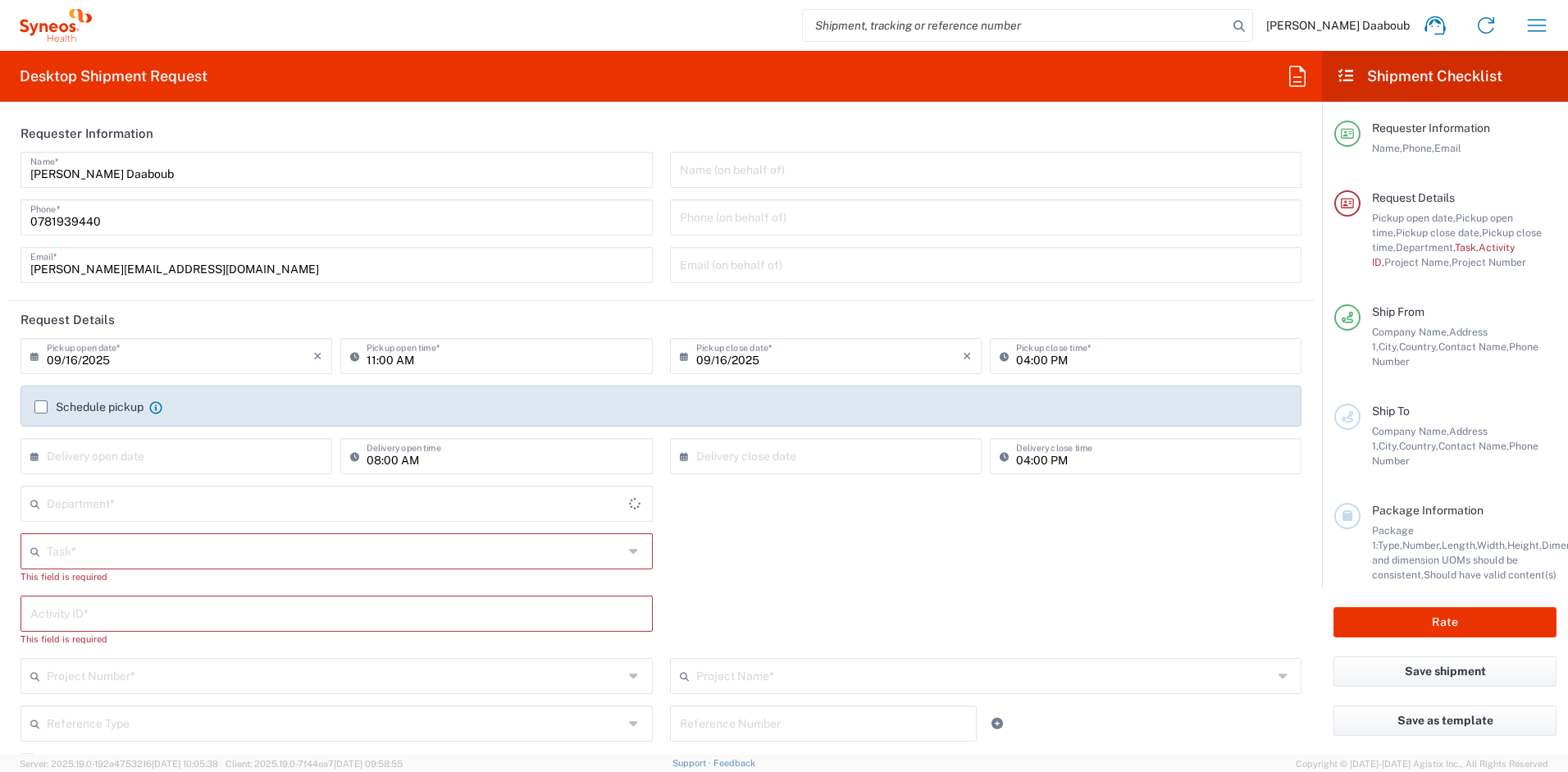
type input "[GEOGRAPHIC_DATA]"
type input "4510"
type input "Syneos Health France SARL"
